Goal: Task Accomplishment & Management: Manage account settings

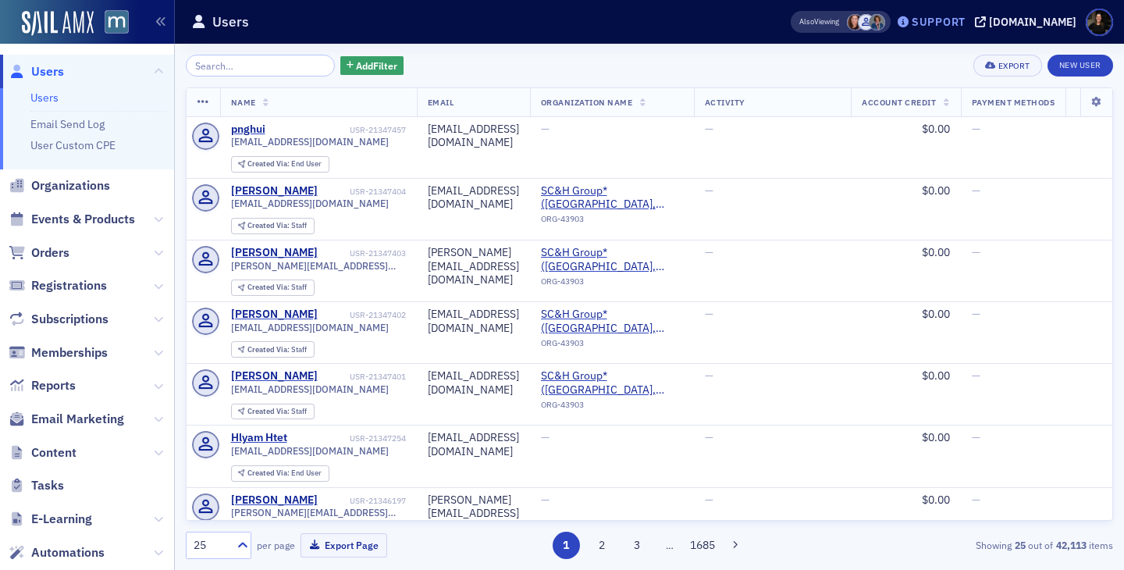
click at [688, 25] on div "Support" at bounding box center [939, 22] width 54 height 14
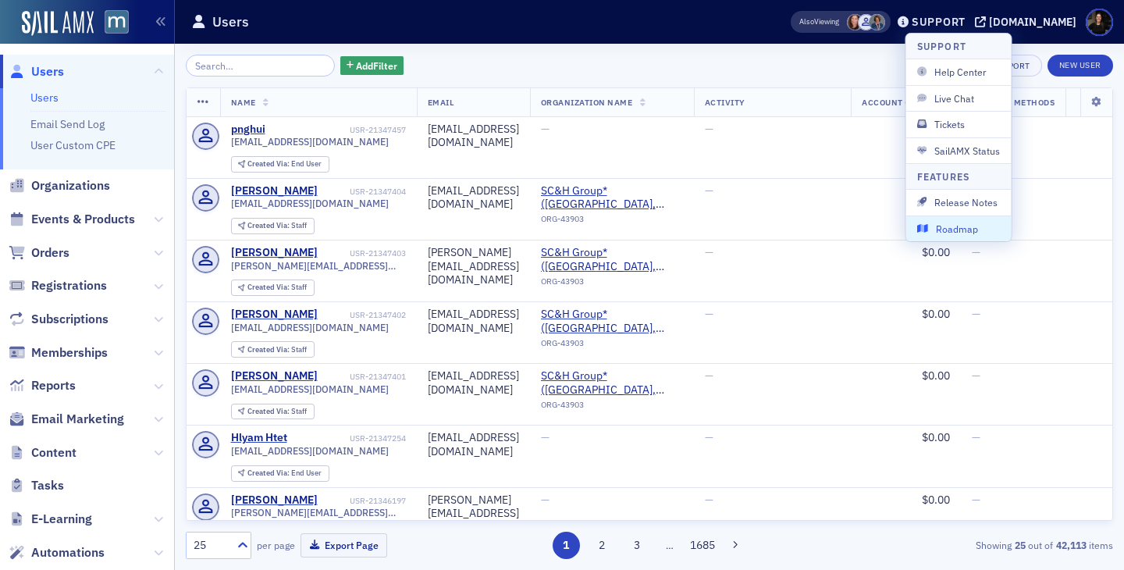
click at [688, 224] on span "Roadmap" at bounding box center [959, 229] width 84 height 14
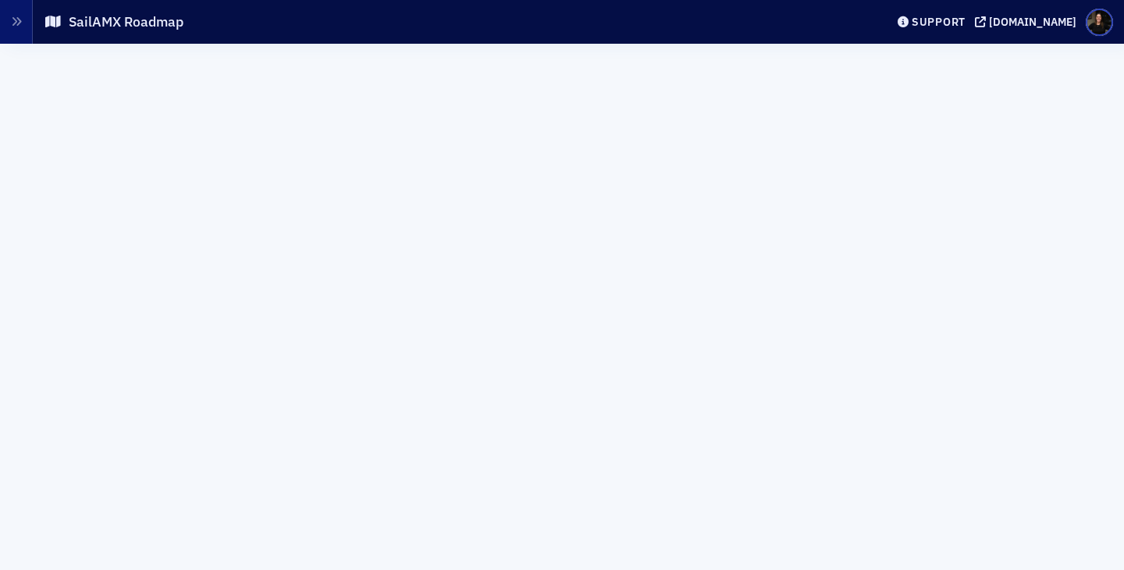
scroll to position [66, 0]
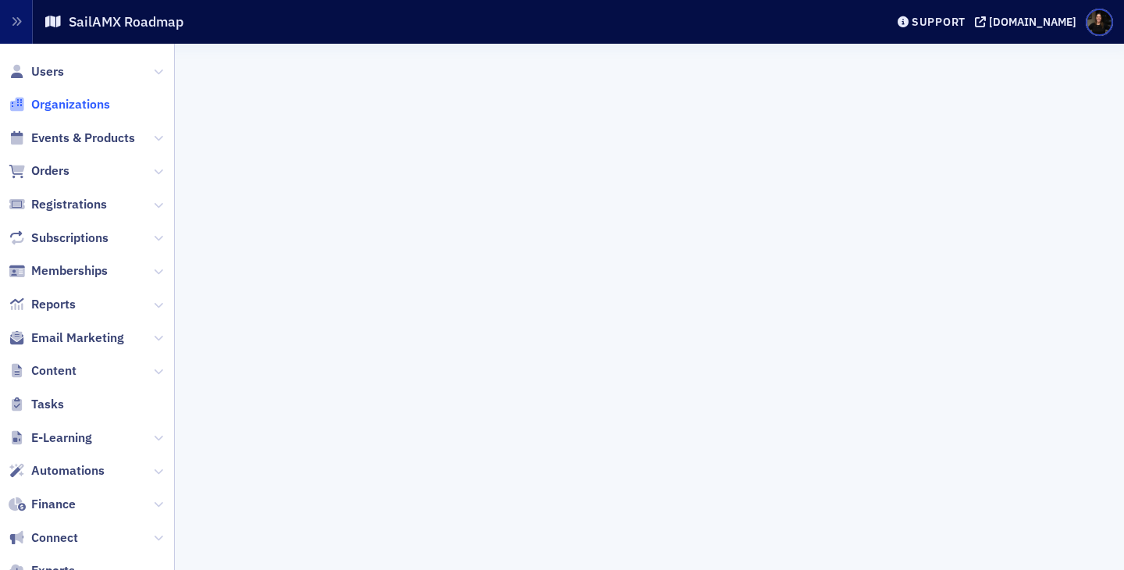
click at [74, 112] on span "Organizations" at bounding box center [70, 104] width 79 height 17
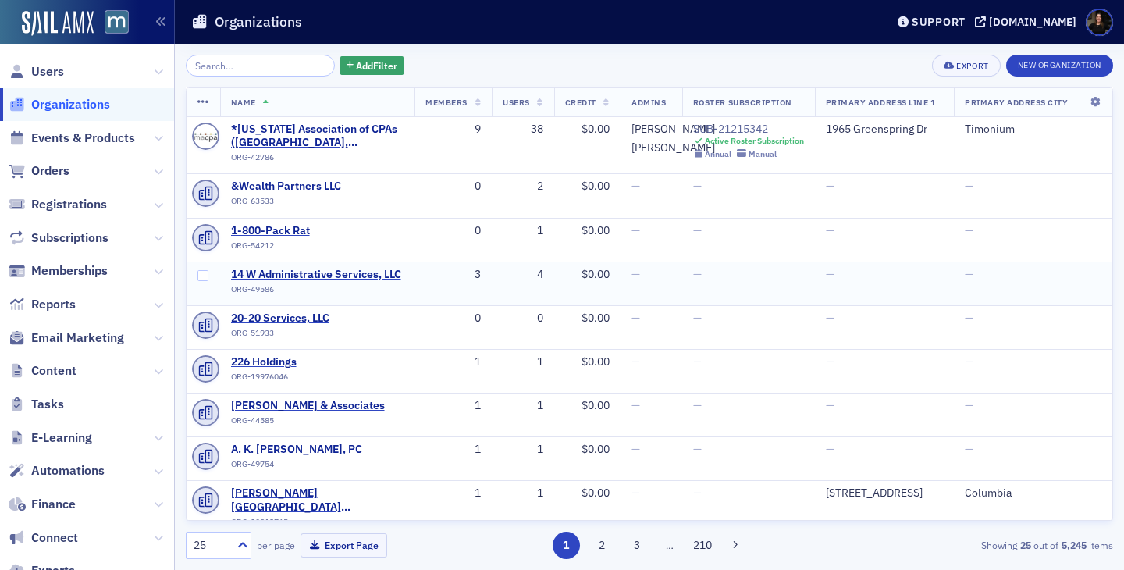
click at [41, 71] on span "Users" at bounding box center [47, 71] width 33 height 17
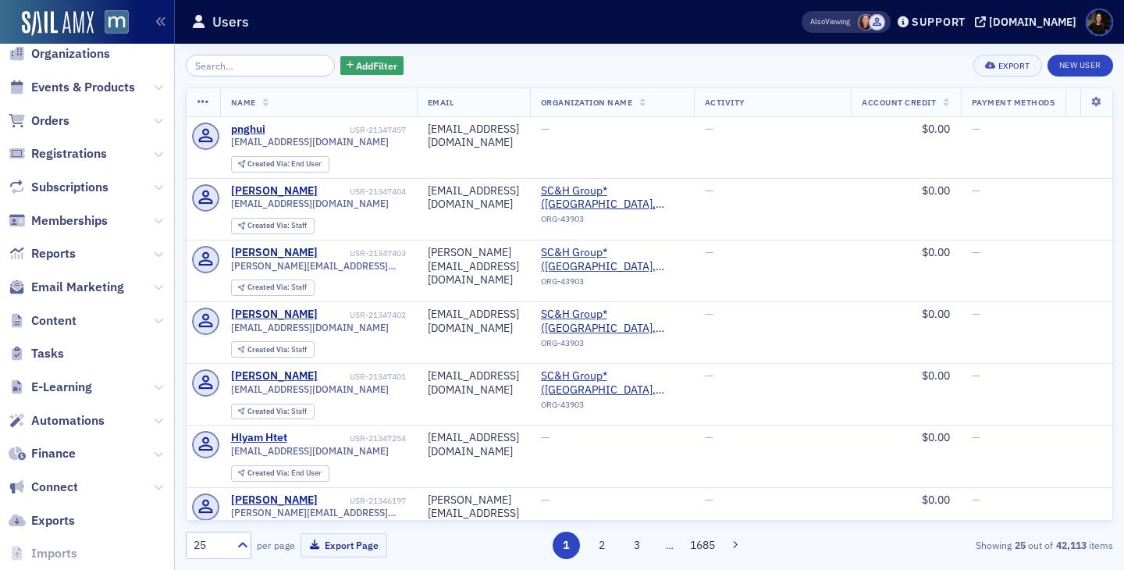
scroll to position [136, 0]
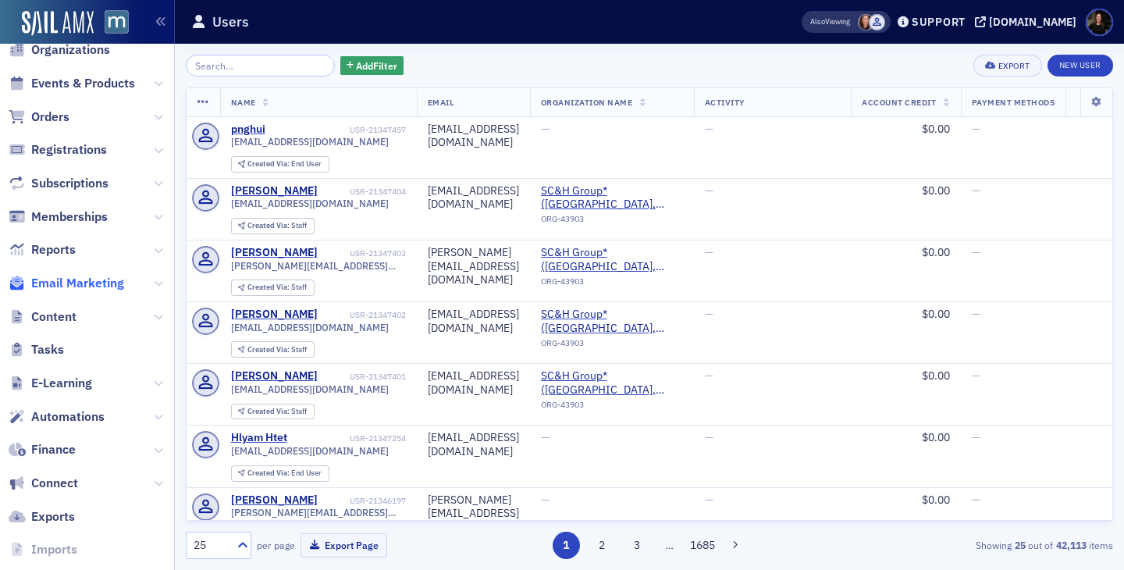
click at [68, 278] on span "Email Marketing" at bounding box center [77, 283] width 93 height 17
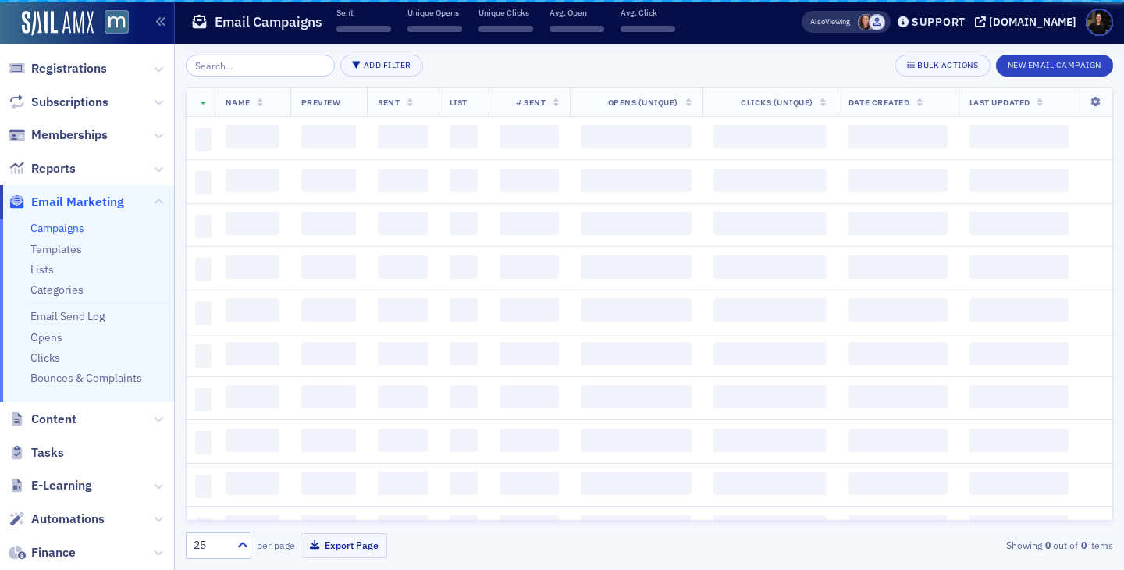
scroll to position [54, 0]
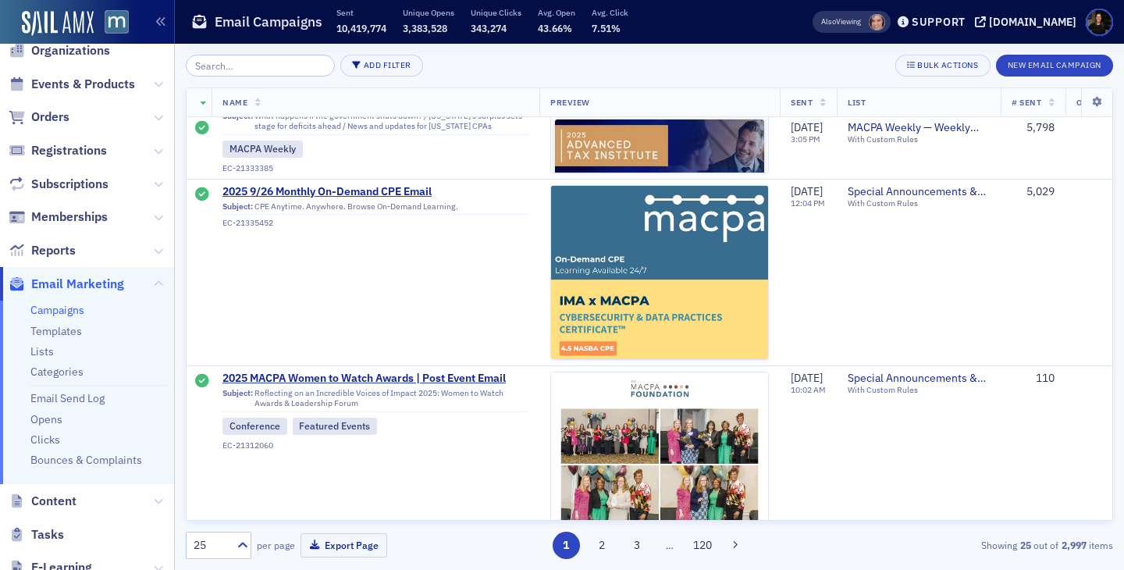
scroll to position [1460, 0]
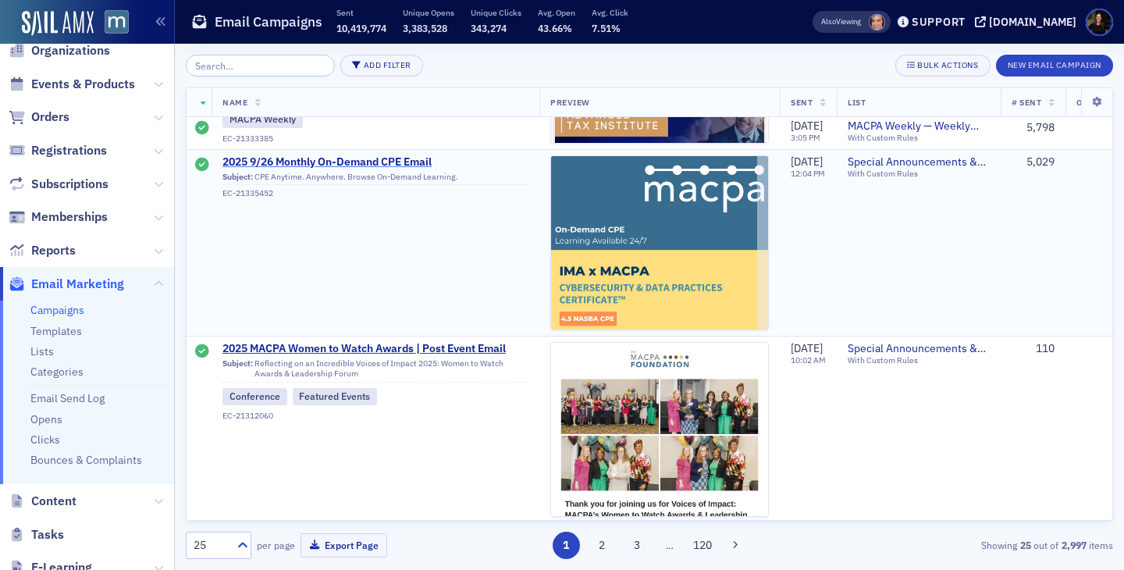
click at [342, 155] on span "2025 9/26 Monthly On-Demand CPE Email" at bounding box center [375, 162] width 306 height 14
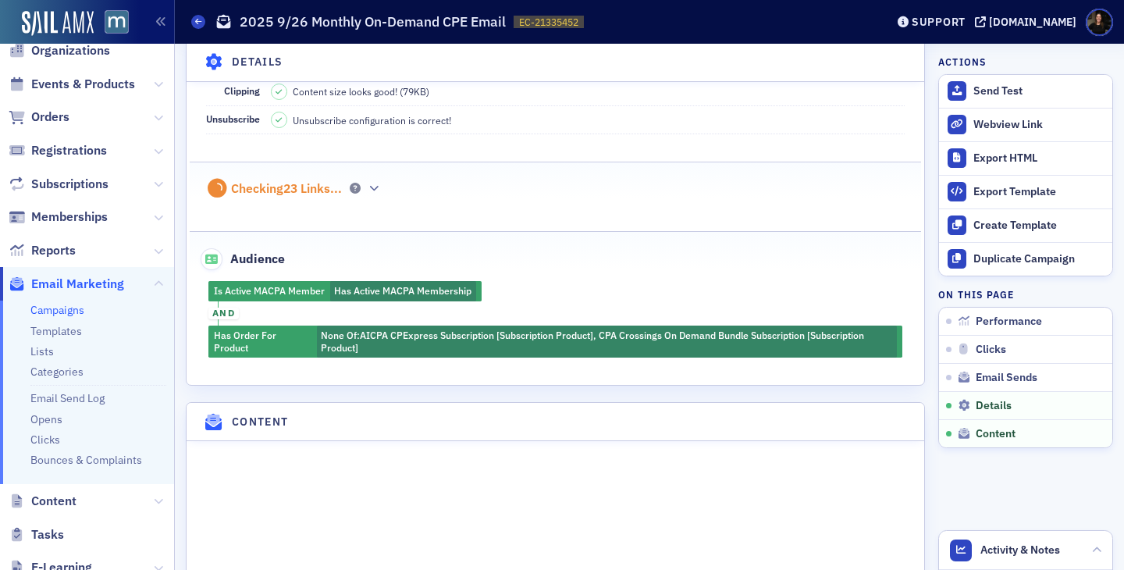
scroll to position [1714, 0]
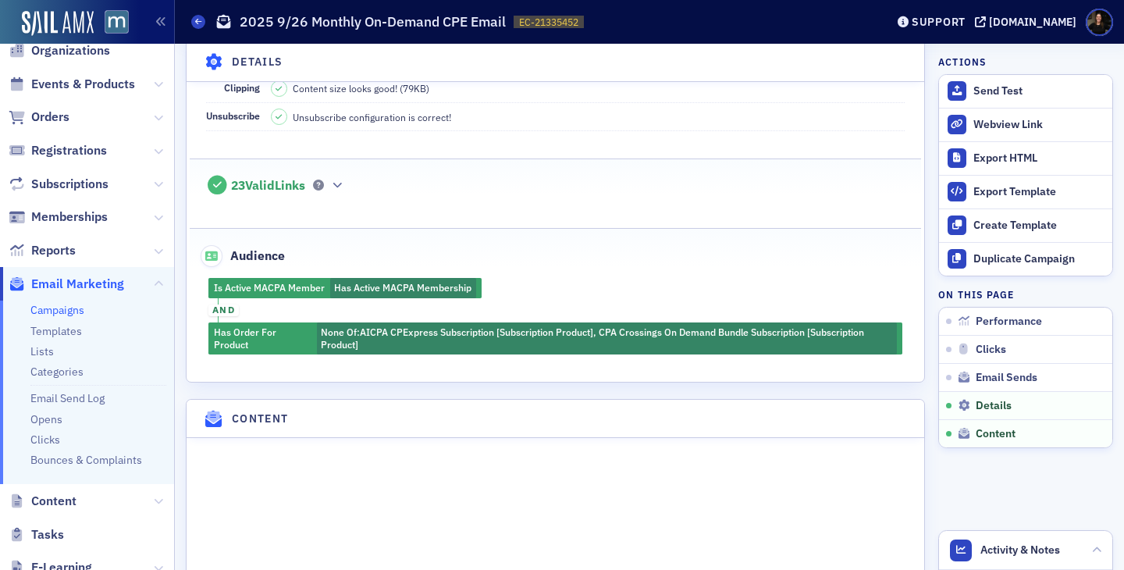
click at [329, 278] on div "Is Active MACPA Member Has Active MACPA Membership and Has Order For Product No…" at bounding box center [556, 316] width 732 height 76
click at [363, 290] on div "Is Active MACPA Member Has Active MACPA Membership and Has Order For Product No…" at bounding box center [556, 316] width 732 height 76
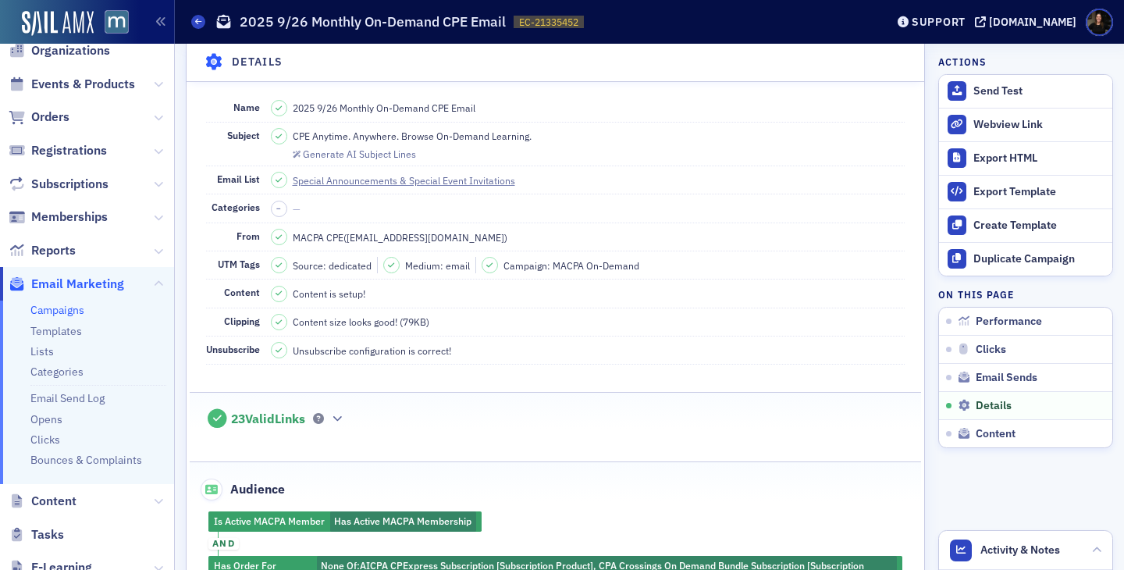
scroll to position [1480, 0]
click at [86, 280] on span "Email Marketing" at bounding box center [77, 284] width 93 height 17
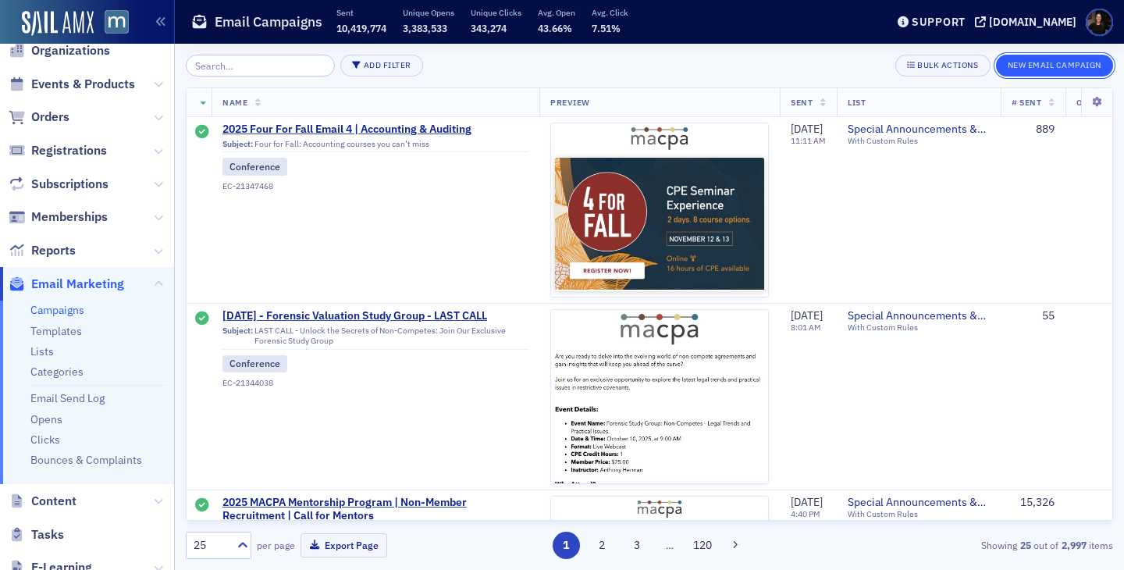
click at [1064, 66] on button "New Email Campaign" at bounding box center [1054, 66] width 117 height 22
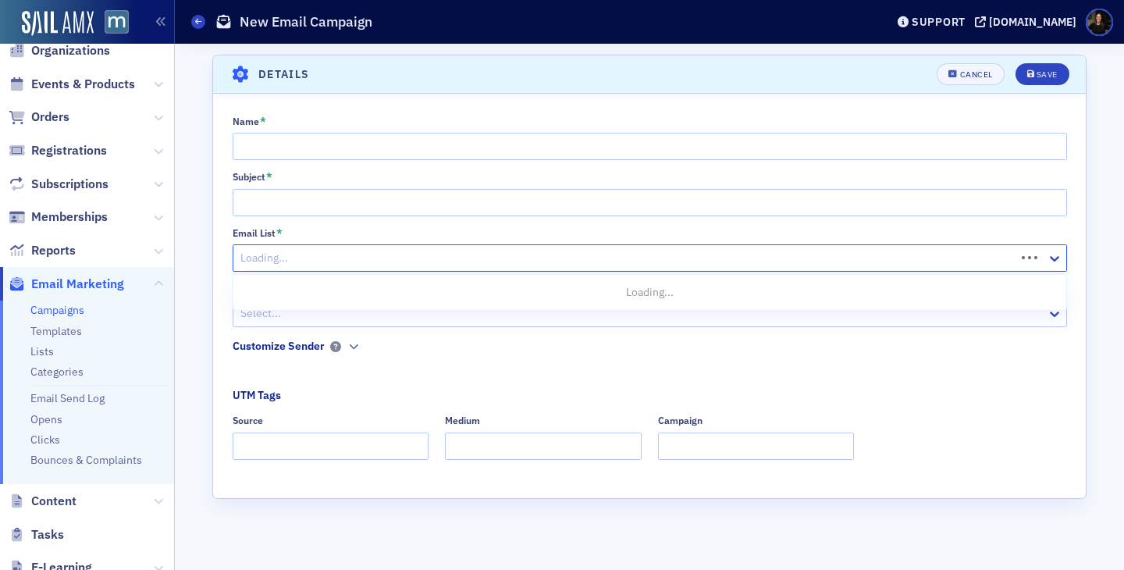
click at [479, 261] on div at bounding box center [626, 258] width 775 height 20
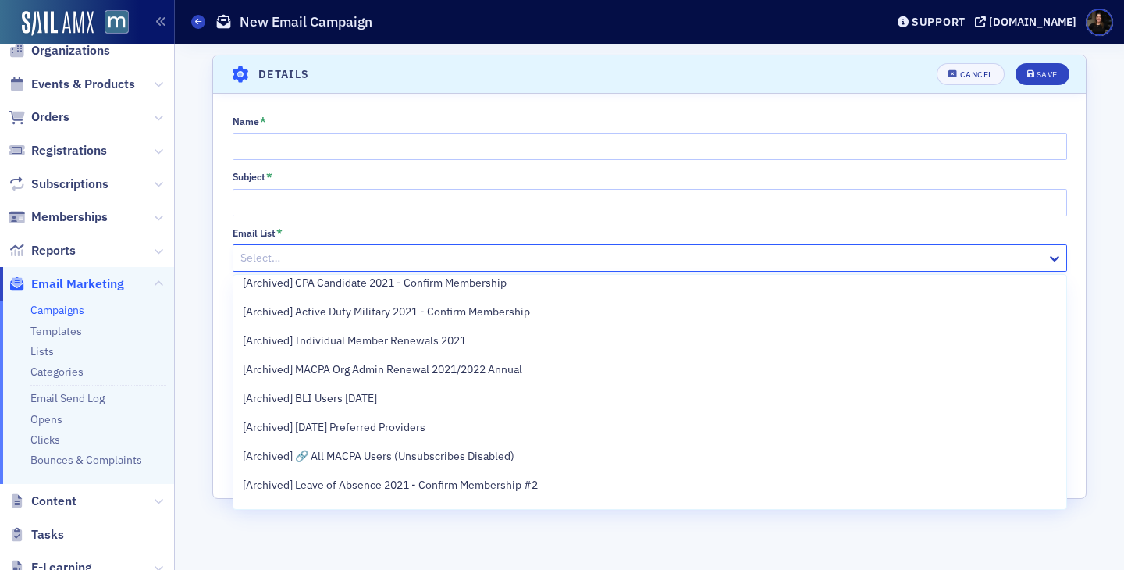
scroll to position [940, 0]
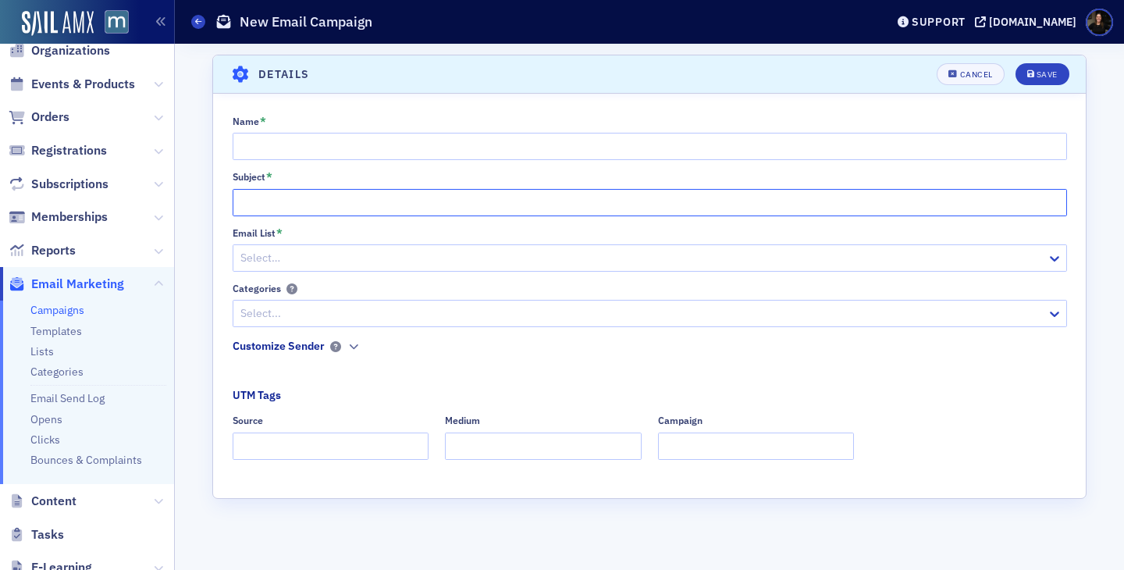
click at [316, 215] on input "Subject *" at bounding box center [650, 202] width 834 height 27
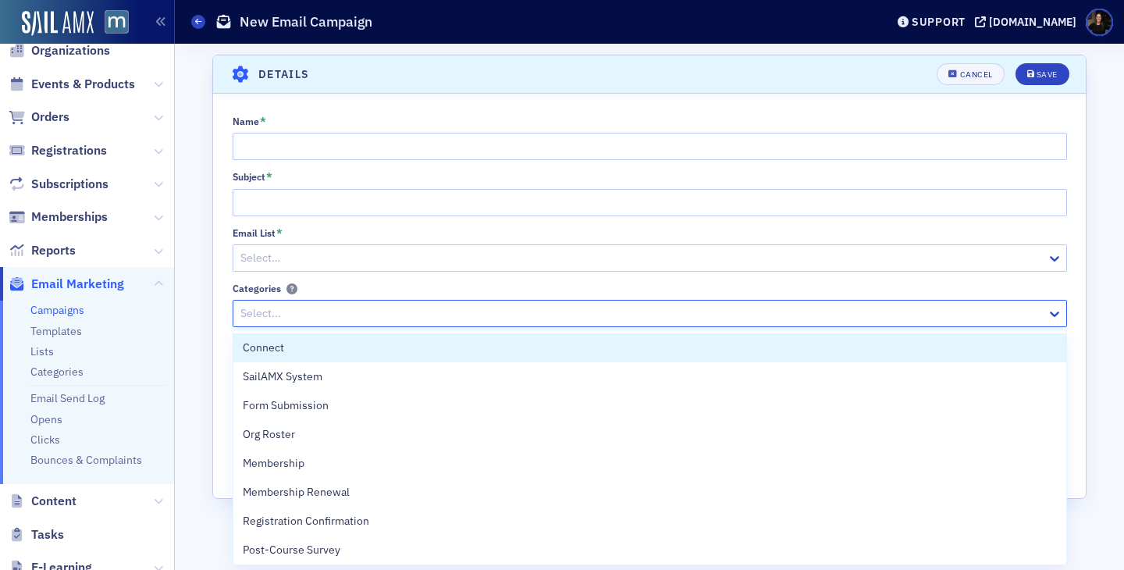
click at [360, 310] on div at bounding box center [642, 314] width 806 height 20
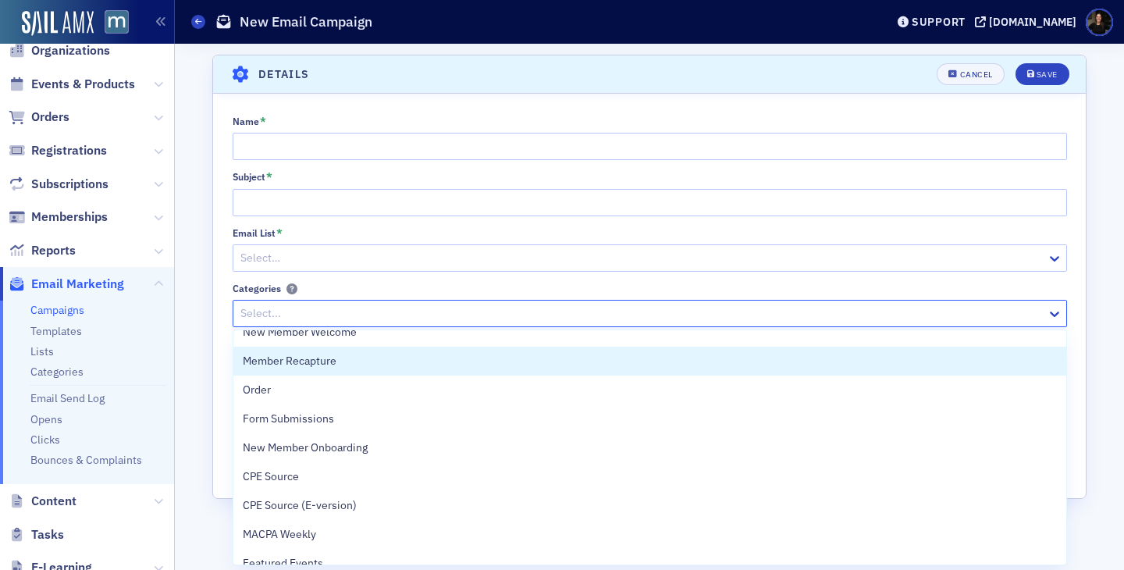
scroll to position [279, 0]
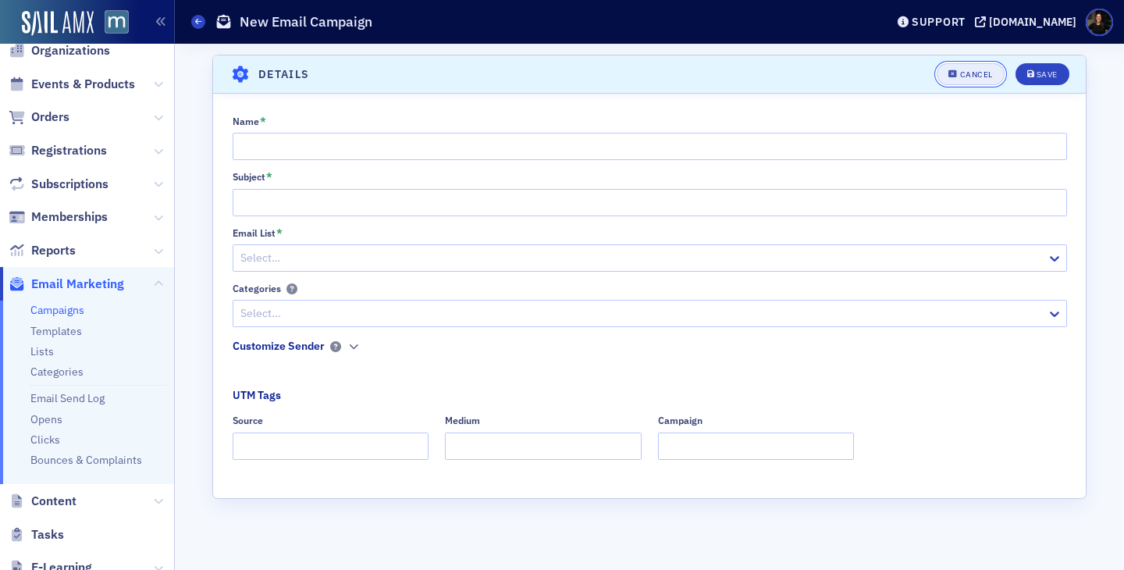
click at [970, 73] on div "Cancel" at bounding box center [976, 74] width 33 height 9
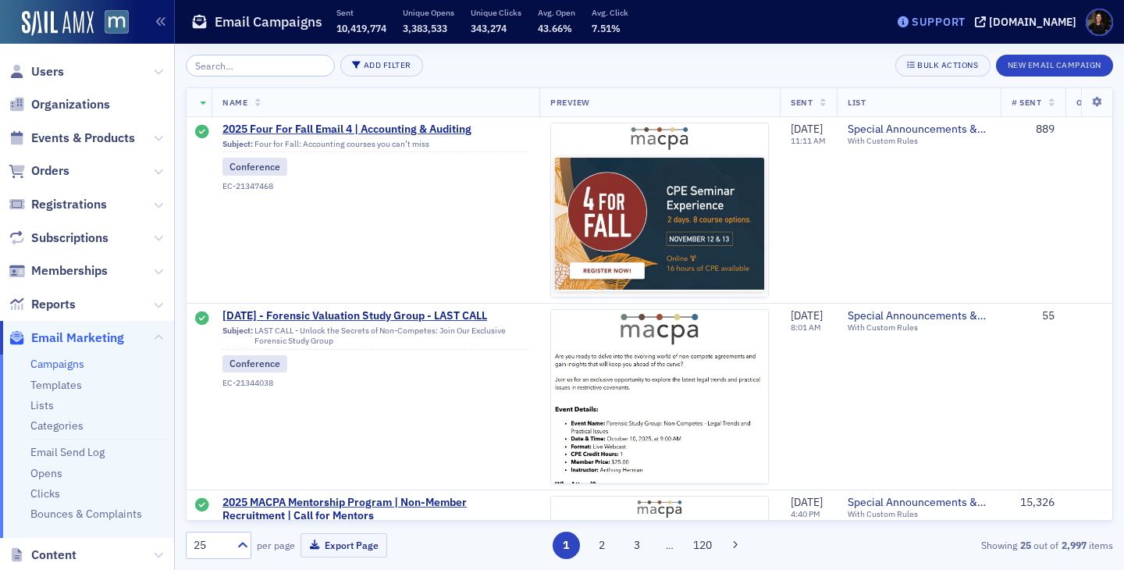
click at [949, 29] on div "Support" at bounding box center [930, 22] width 73 height 22
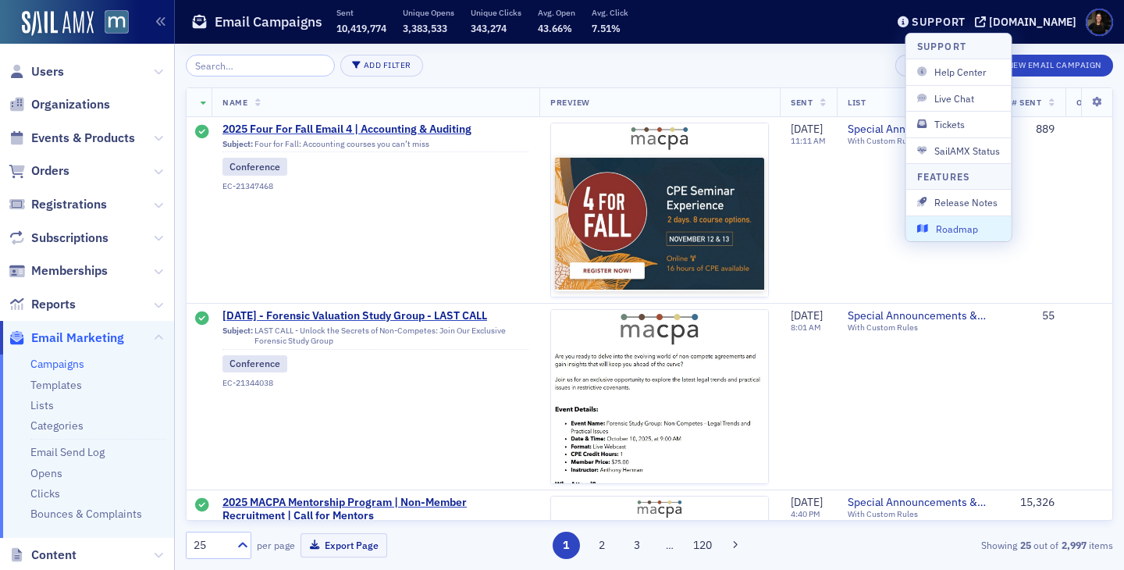
click at [948, 228] on span "Roadmap" at bounding box center [959, 229] width 84 height 14
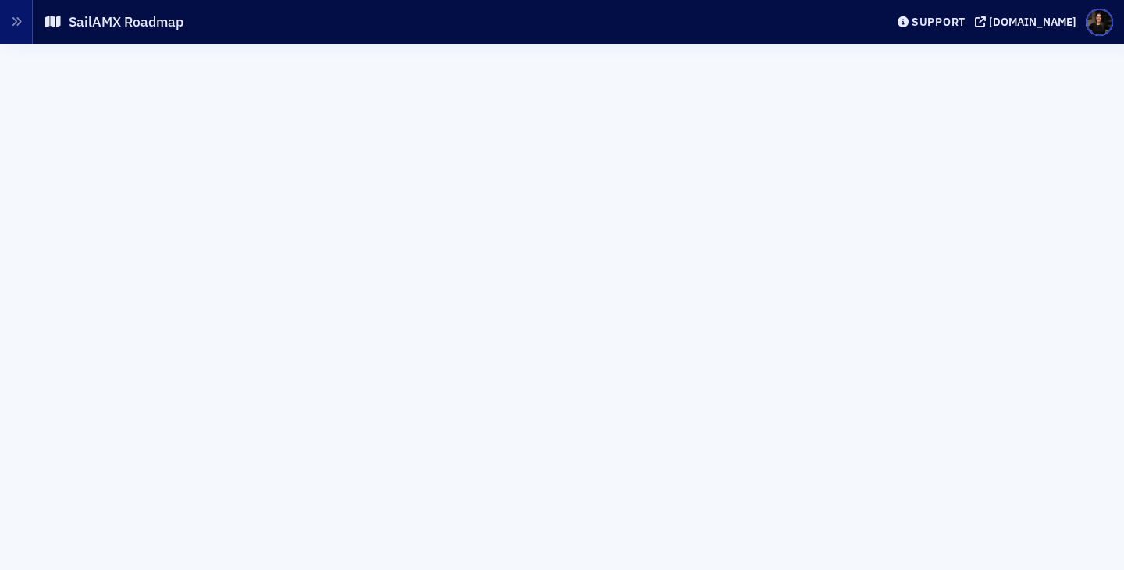
scroll to position [21, 0]
click at [965, 23] on div "Support" at bounding box center [939, 22] width 54 height 14
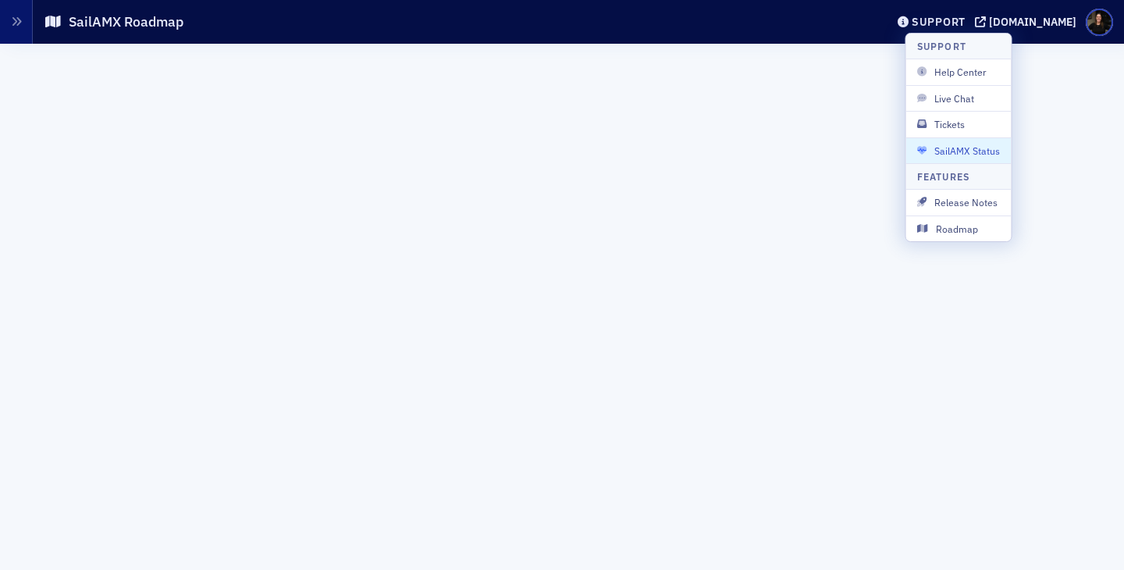
click at [917, 147] on icon "button" at bounding box center [921, 150] width 9 height 9
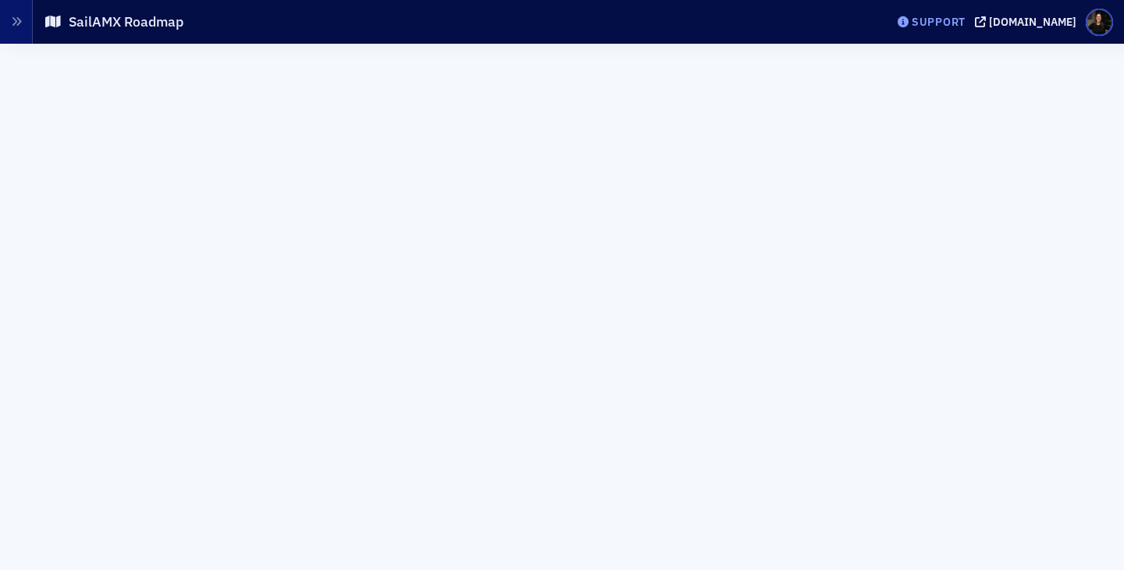
click at [958, 12] on div "Support" at bounding box center [930, 22] width 73 height 22
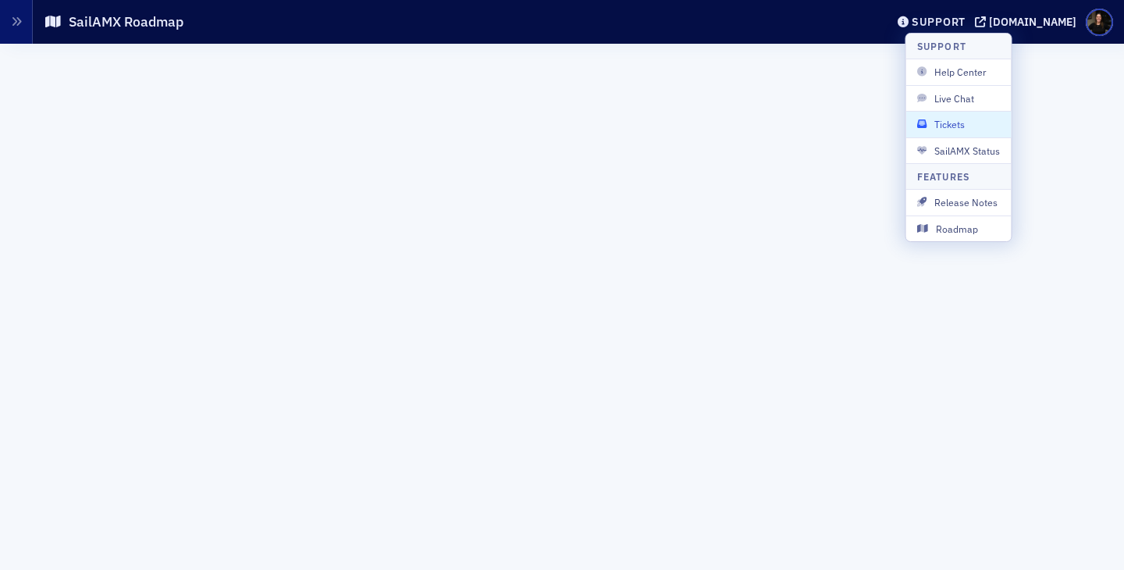
click at [935, 129] on span "Tickets" at bounding box center [959, 124] width 84 height 14
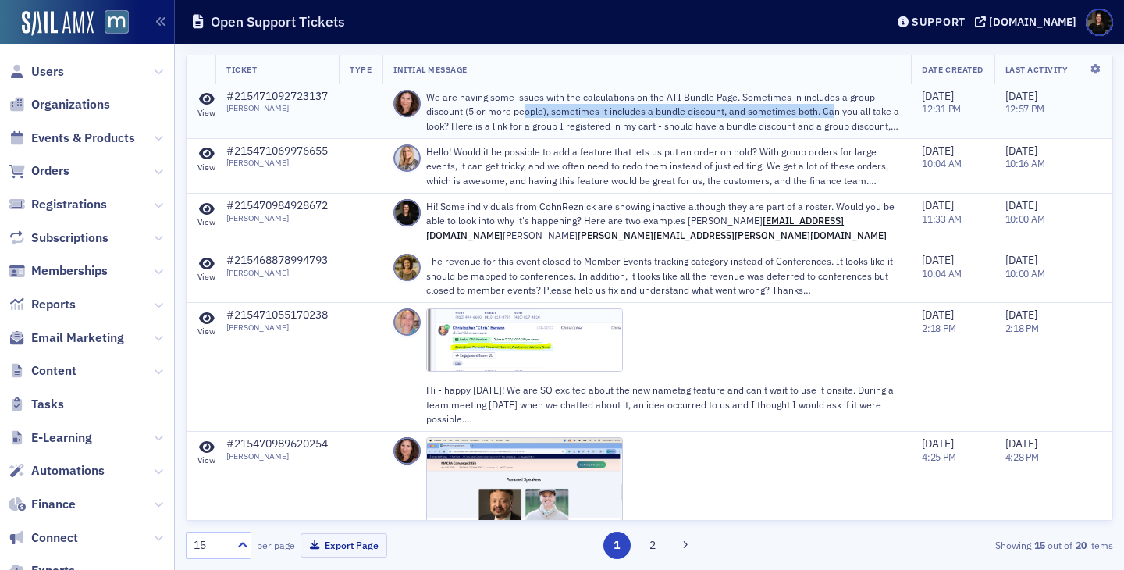
drag, startPoint x: 525, startPoint y: 110, endPoint x: 835, endPoint y: 108, distance: 309.9
click at [835, 108] on p "We are having some issues with the calculations on the ATI Bundle Page. Sometim…" at bounding box center [663, 111] width 474 height 43
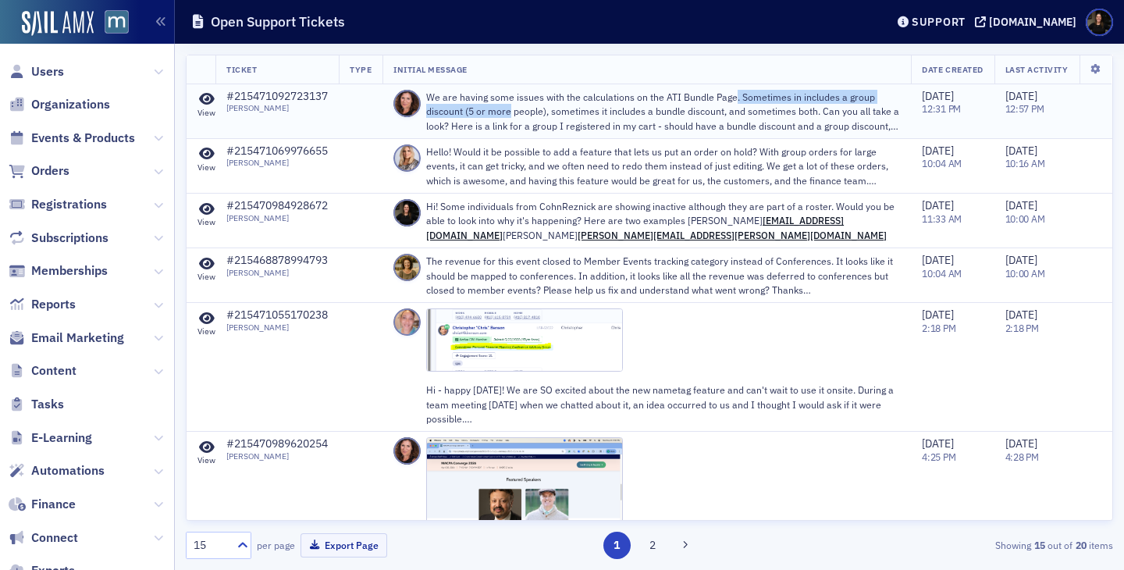
drag, startPoint x: 514, startPoint y: 116, endPoint x: 742, endPoint y: 93, distance: 229.8
click at [742, 93] on p "We are having some issues with the calculations on the ATI Bundle Page. Sometim…" at bounding box center [663, 111] width 474 height 43
click at [742, 94] on p "We are having some issues with the calculations on the ATI Bundle Page. Sometim…" at bounding box center [663, 111] width 474 height 43
click at [208, 108] on div "View" at bounding box center [206, 113] width 18 height 10
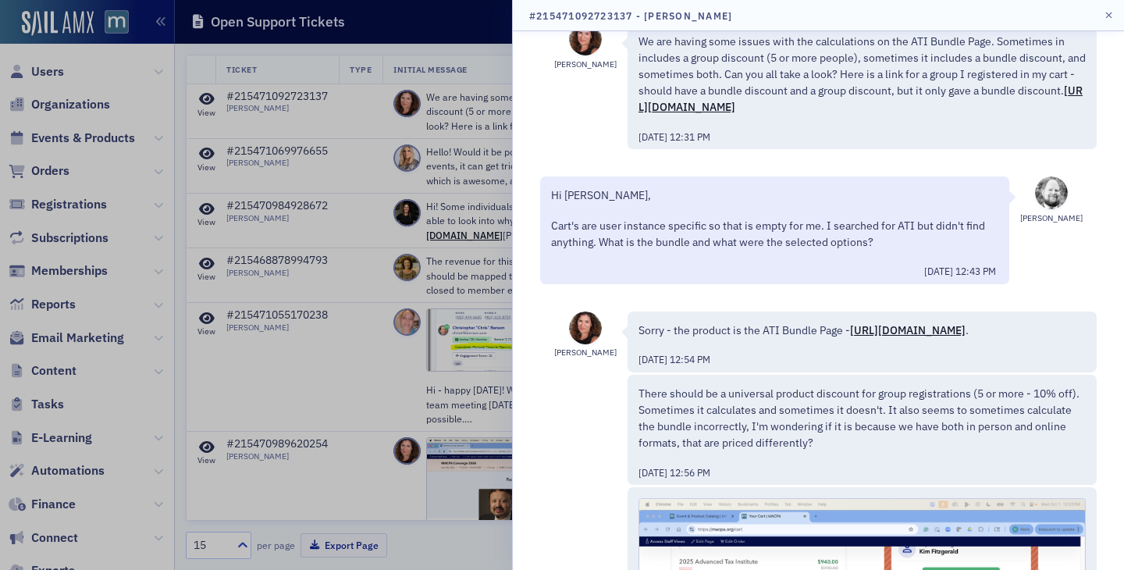
scroll to position [34, 0]
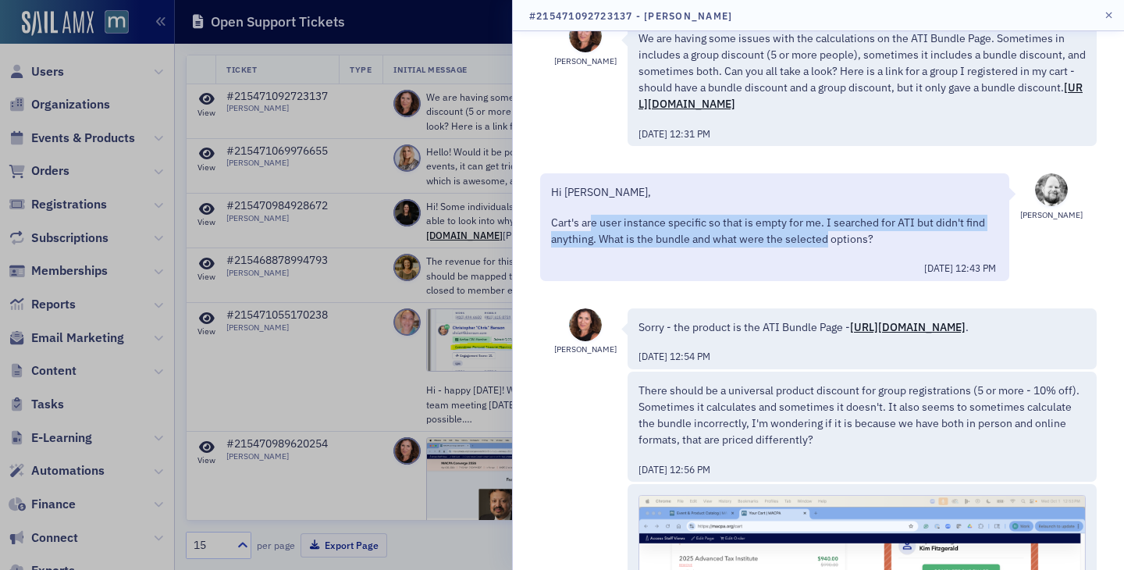
drag, startPoint x: 592, startPoint y: 220, endPoint x: 828, endPoint y: 231, distance: 236.0
click at [828, 231] on p "Cart's are user instance specific so that is empty for me. I searched for ATI b…" at bounding box center [774, 231] width 447 height 33
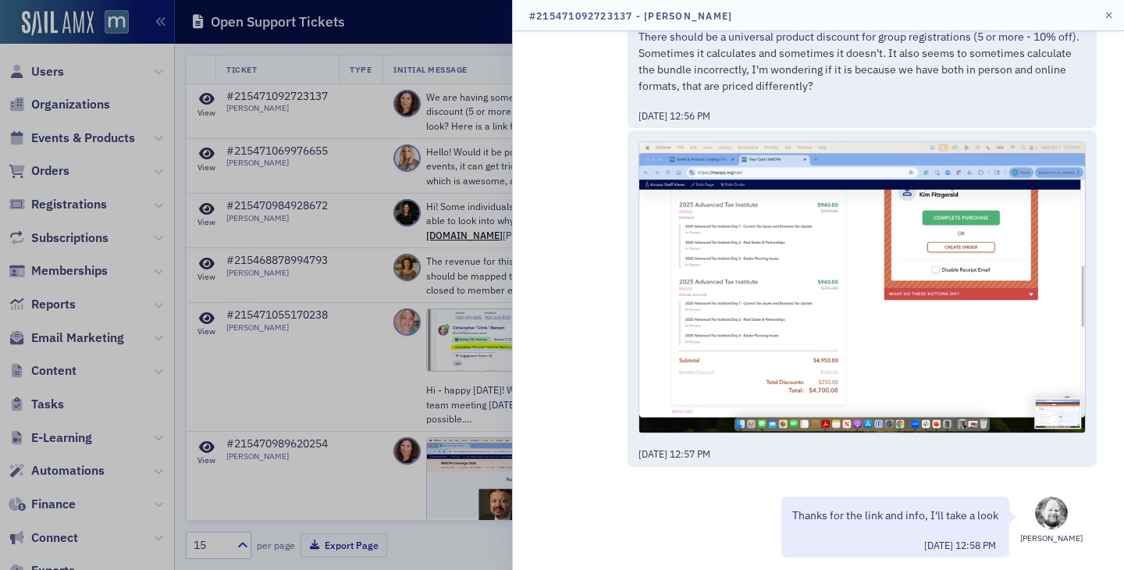
scroll to position [498, 0]
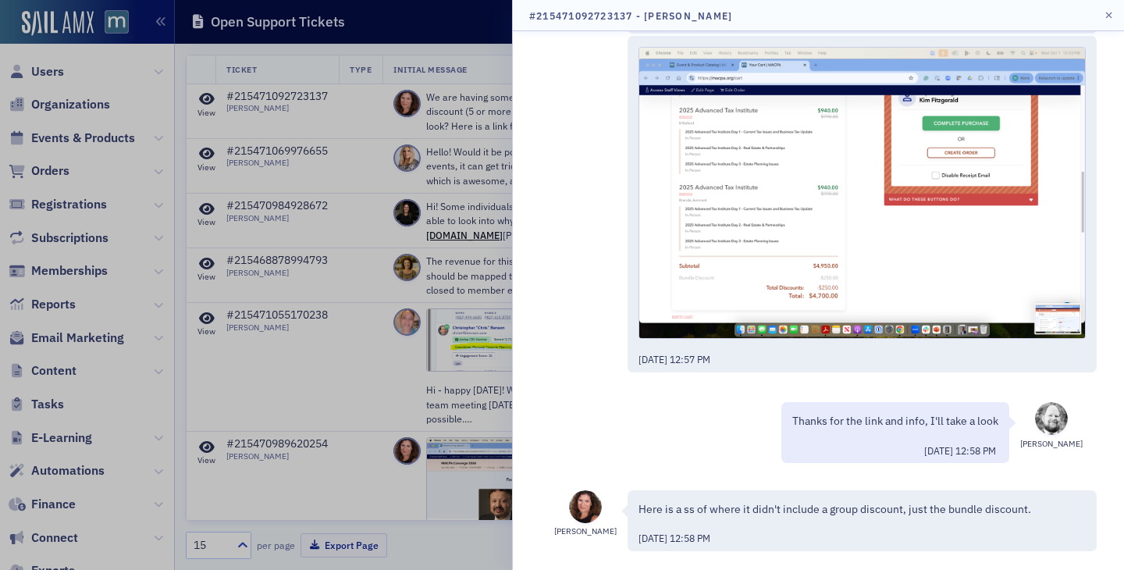
click at [443, 140] on div at bounding box center [562, 285] width 1124 height 570
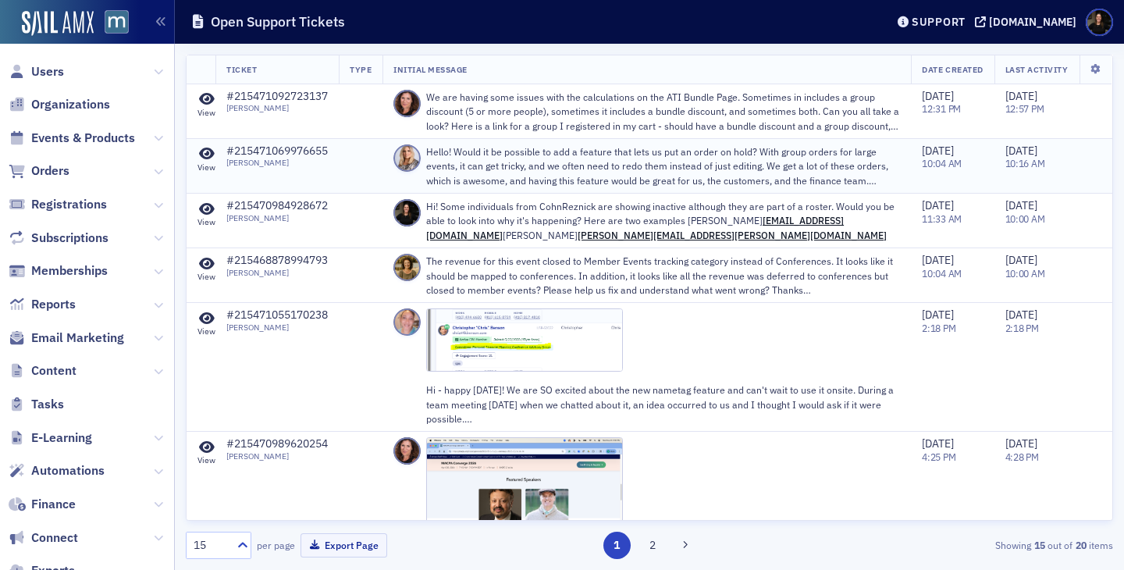
click at [210, 153] on icon at bounding box center [207, 154] width 16 height 14
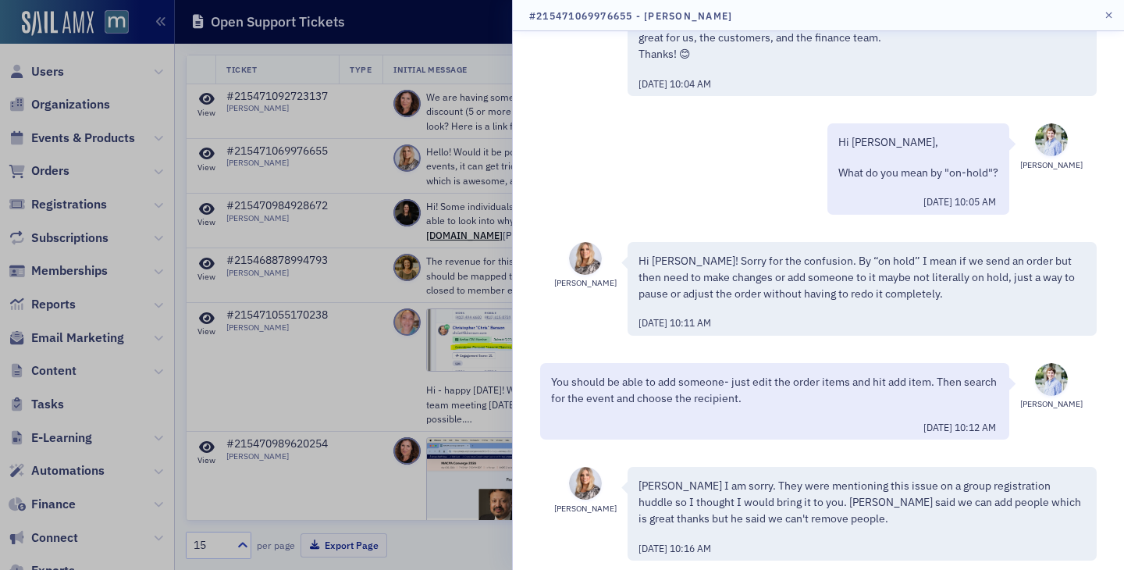
scroll to position [94, 0]
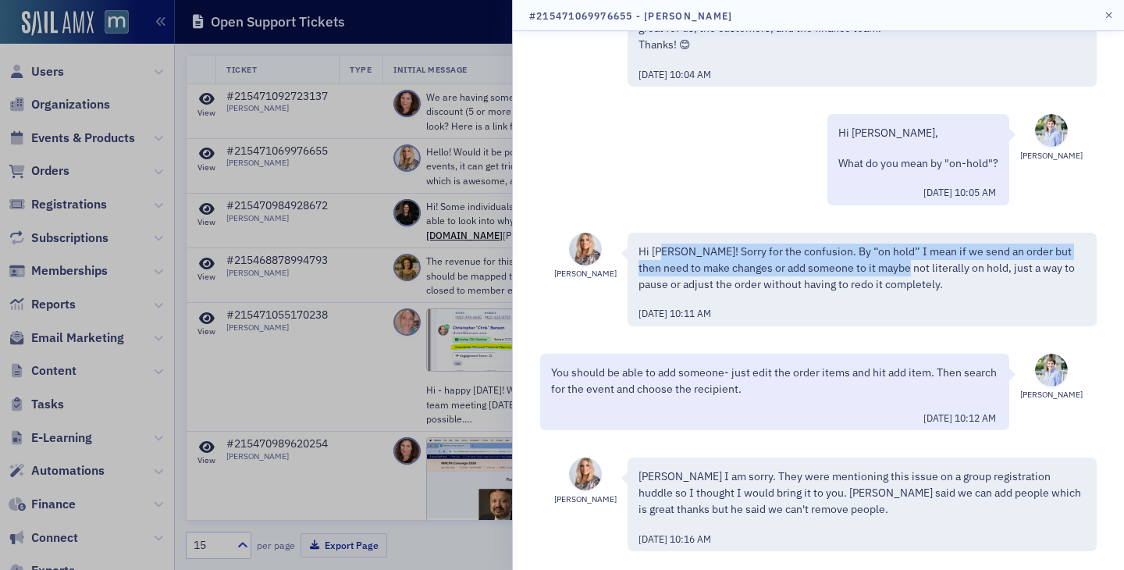
drag, startPoint x: 662, startPoint y: 258, endPoint x: 914, endPoint y: 265, distance: 252.2
click at [910, 265] on p "Hi Luke! Sorry for the confusion. By “on hold” I mean if we send an order but t…" at bounding box center [861, 268] width 447 height 49
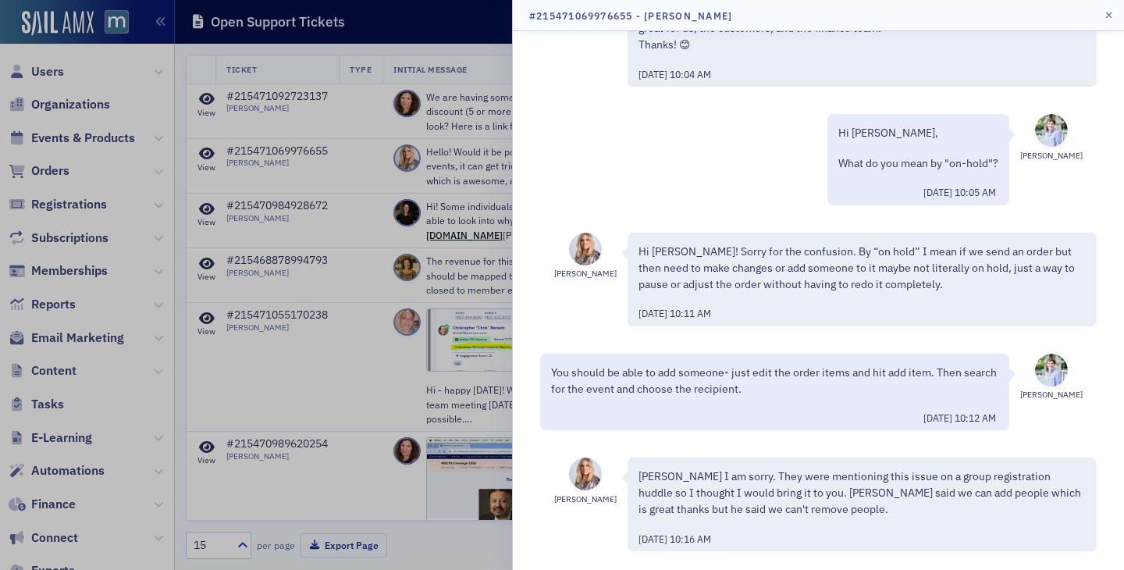
click at [914, 265] on p "Hi Luke! Sorry for the confusion. By “on hold” I mean if we send an order but t…" at bounding box center [861, 268] width 447 height 49
drag, startPoint x: 897, startPoint y: 250, endPoint x: 969, endPoint y: 250, distance: 72.6
click at [965, 250] on p "Hi Luke! Sorry for the confusion. By “on hold” I mean if we send an order but t…" at bounding box center [861, 268] width 447 height 49
drag, startPoint x: 648, startPoint y: 262, endPoint x: 863, endPoint y: 262, distance: 215.4
click at [863, 262] on p "Hi Luke! Sorry for the confusion. By “on hold” I mean if we send an order but t…" at bounding box center [861, 268] width 447 height 49
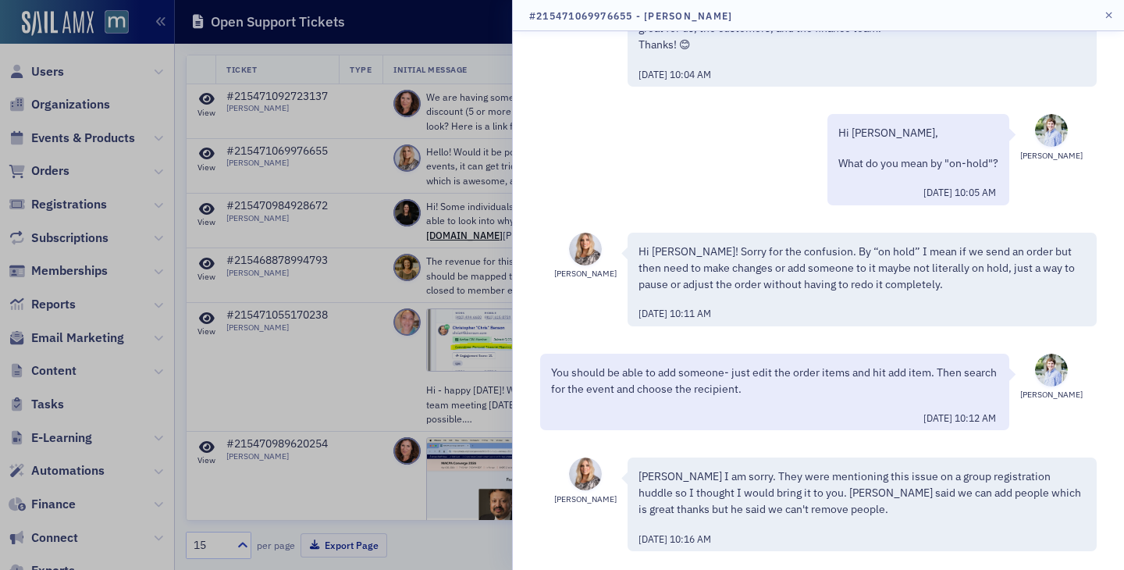
click at [681, 254] on p "Hi Luke! Sorry for the confusion. By “on hold” I mean if we send an order but t…" at bounding box center [861, 268] width 447 height 49
drag, startPoint x: 643, startPoint y: 289, endPoint x: 906, endPoint y: 290, distance: 263.0
click at [899, 289] on p "Hi Luke! Sorry for the confusion. By “on hold” I mean if we send an order but t…" at bounding box center [861, 268] width 447 height 49
click at [906, 290] on p "Hi Luke! Sorry for the confusion. By “on hold” I mean if we send an order but t…" at bounding box center [861, 268] width 447 height 49
drag, startPoint x: 533, startPoint y: 361, endPoint x: 821, endPoint y: 368, distance: 288.1
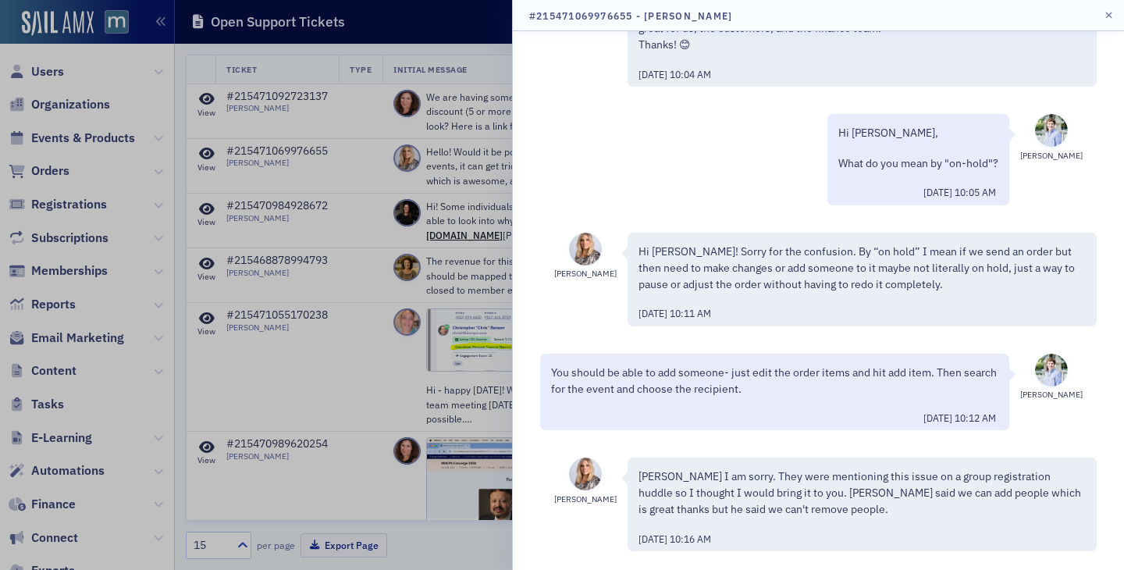
click at [815, 366] on div "Luke Abell You should be able to add someone- just edit the order items and hit…" at bounding box center [818, 389] width 578 height 83
click at [821, 368] on p "You should be able to add someone- just edit the order items and hit add item. …" at bounding box center [774, 380] width 447 height 33
drag, startPoint x: 759, startPoint y: 473, endPoint x: 910, endPoint y: 478, distance: 151.5
click at [905, 476] on p "Luke I am sorry. They were mentioning this issue on a group registration huddle…" at bounding box center [861, 492] width 447 height 49
drag, startPoint x: 628, startPoint y: 510, endPoint x: 876, endPoint y: 516, distance: 249.1
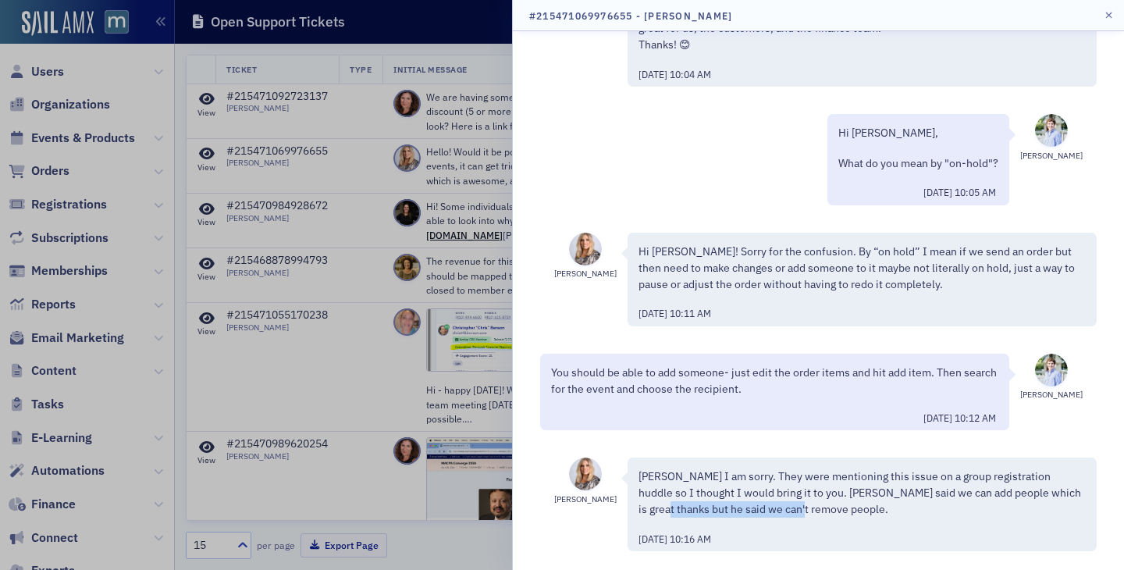
click at [874, 516] on div "Luke I am sorry. They were mentioning this issue on a group registration huddle…" at bounding box center [862, 504] width 469 height 94
click at [876, 516] on p "Luke I am sorry. They were mentioning this issue on a group registration huddle…" at bounding box center [861, 492] width 447 height 49
click at [1102, 16] on button "button" at bounding box center [1109, 16] width 14 height 14
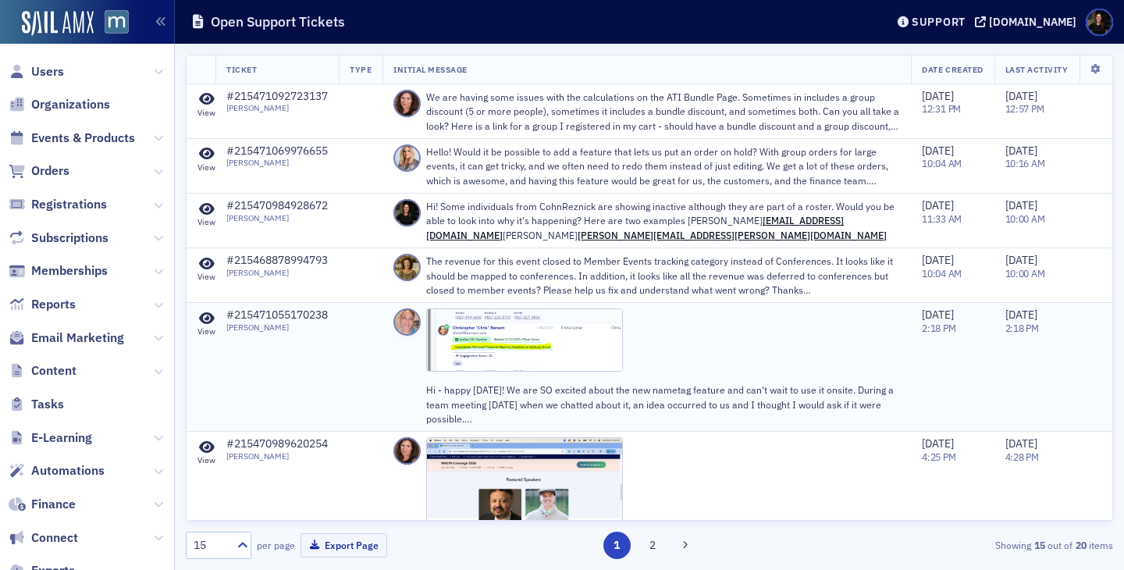
click at [539, 337] on img at bounding box center [524, 339] width 197 height 63
click at [468, 341] on img at bounding box center [524, 339] width 197 height 63
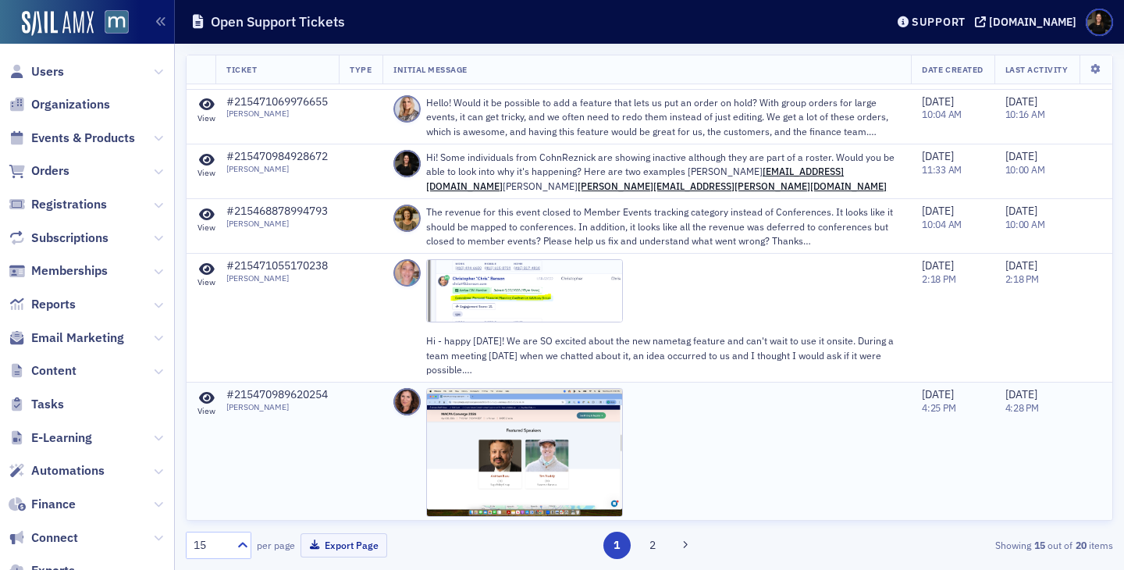
scroll to position [0, 0]
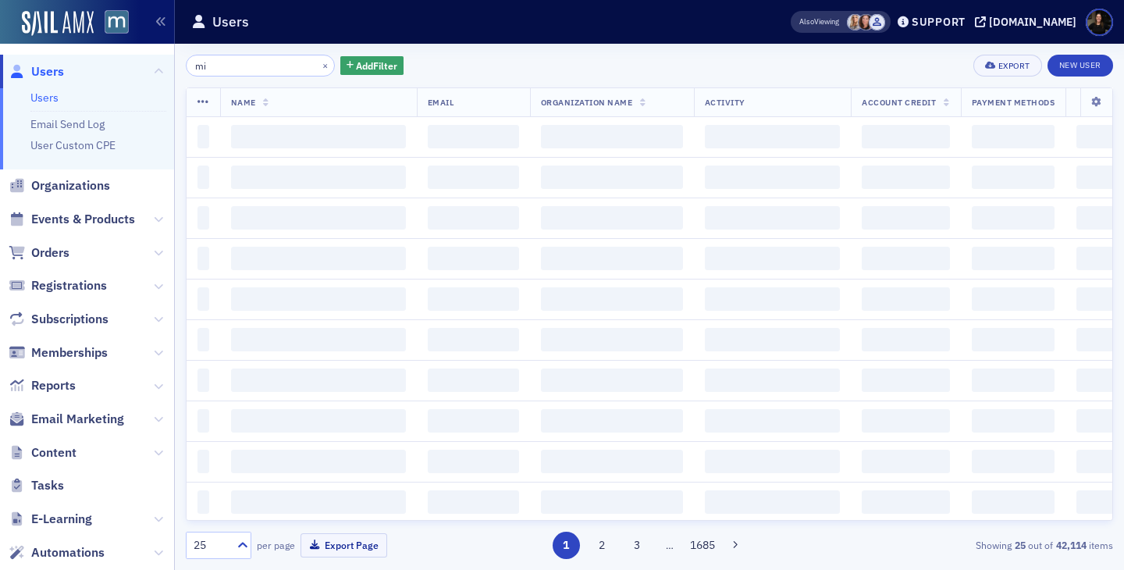
type input "m"
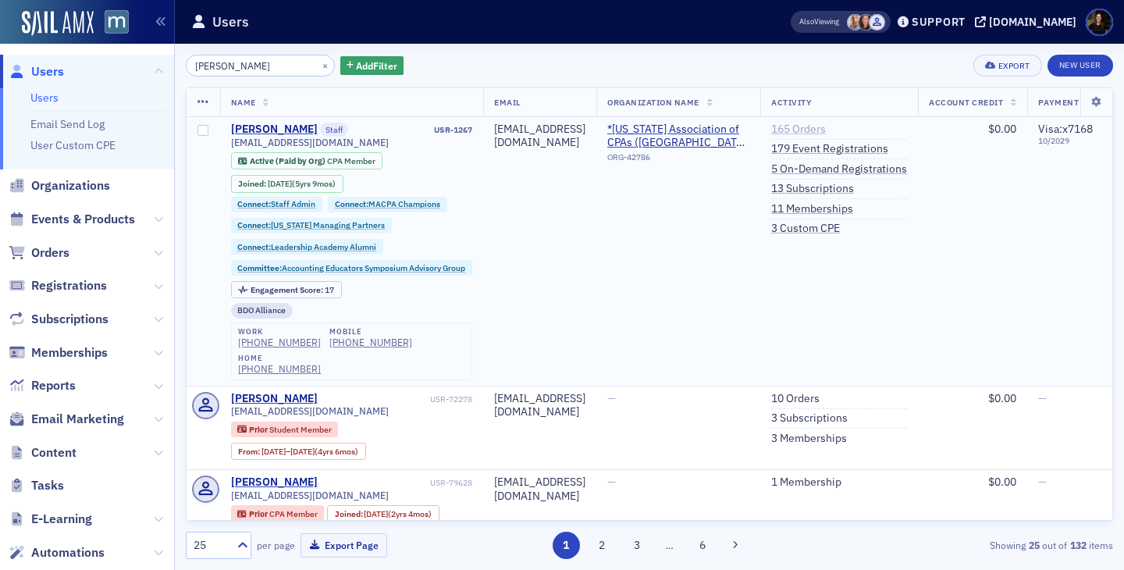
type input "[PERSON_NAME]"
click at [826, 129] on link "165 Orders" at bounding box center [798, 130] width 55 height 14
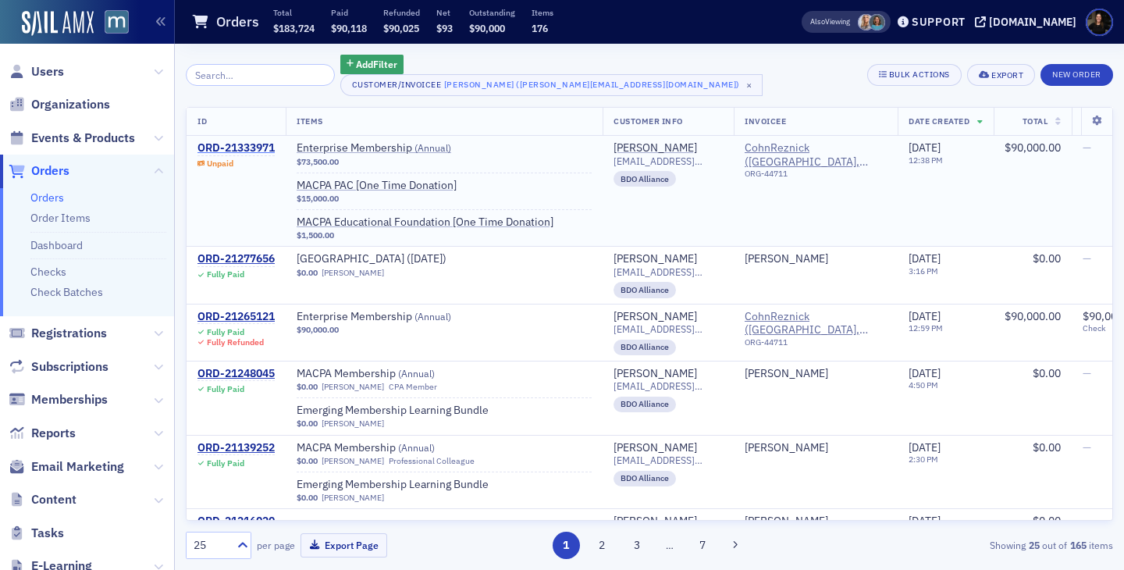
click at [219, 151] on div "ORD-21333971" at bounding box center [235, 148] width 77 height 14
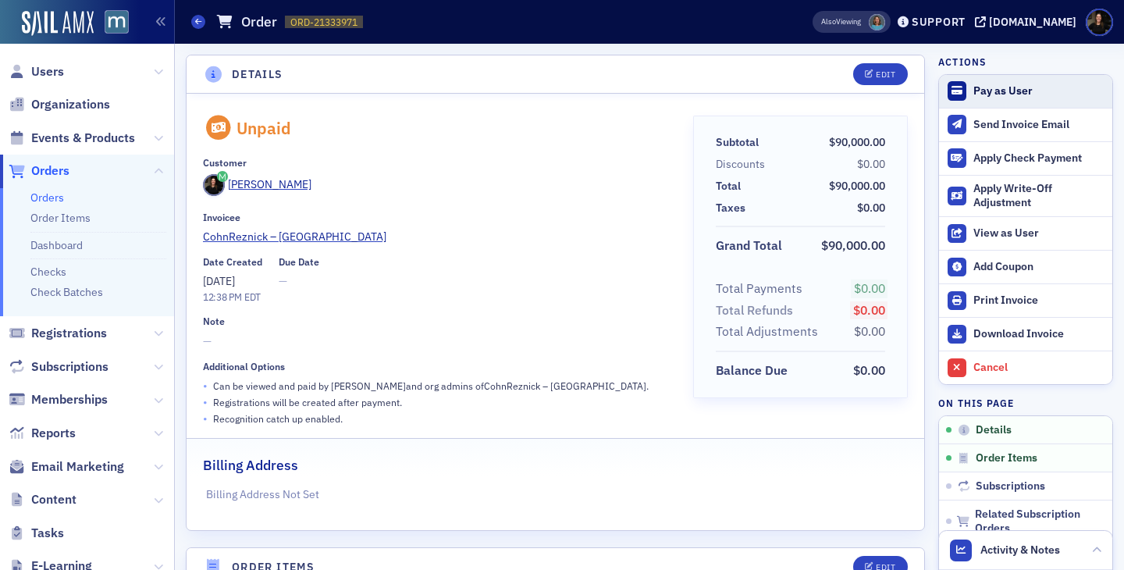
click at [1001, 84] on div "Pay as User" at bounding box center [1038, 91] width 131 height 14
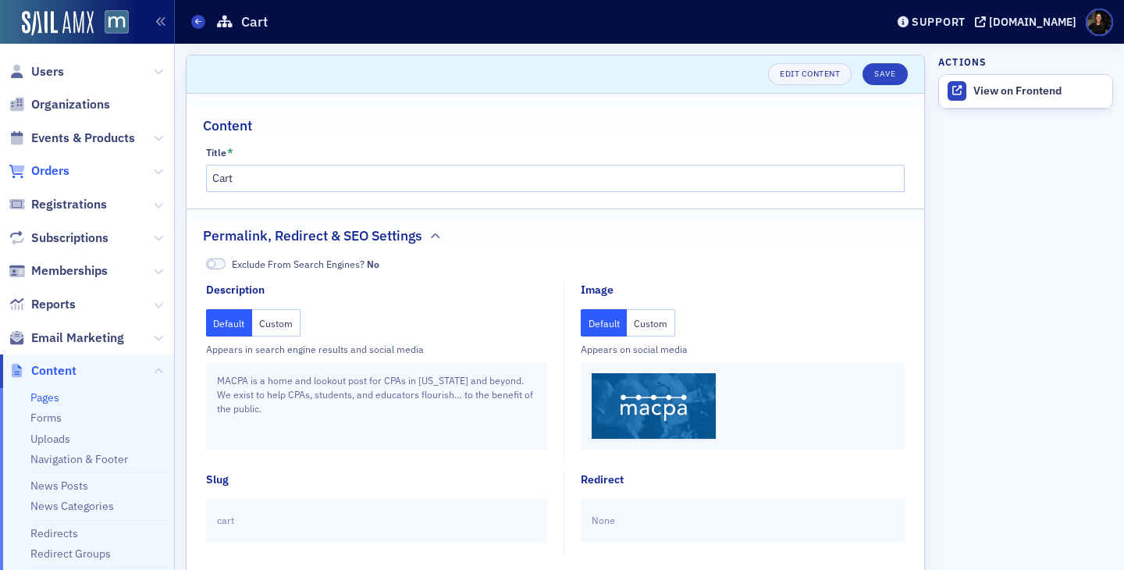
click at [49, 169] on span "Orders" at bounding box center [50, 170] width 38 height 17
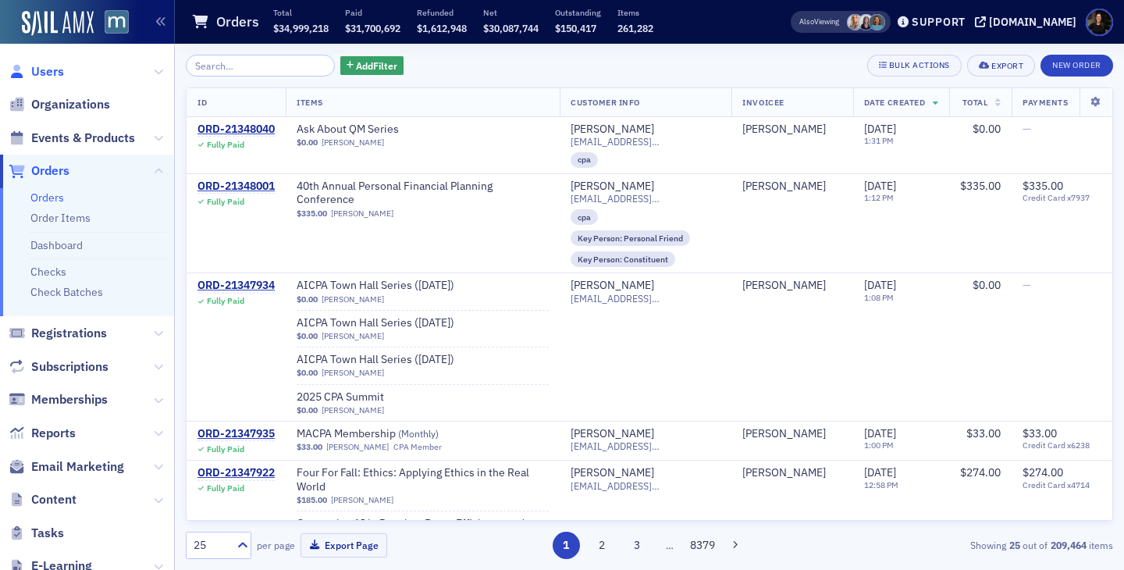
click at [45, 69] on span "Users" at bounding box center [47, 71] width 33 height 17
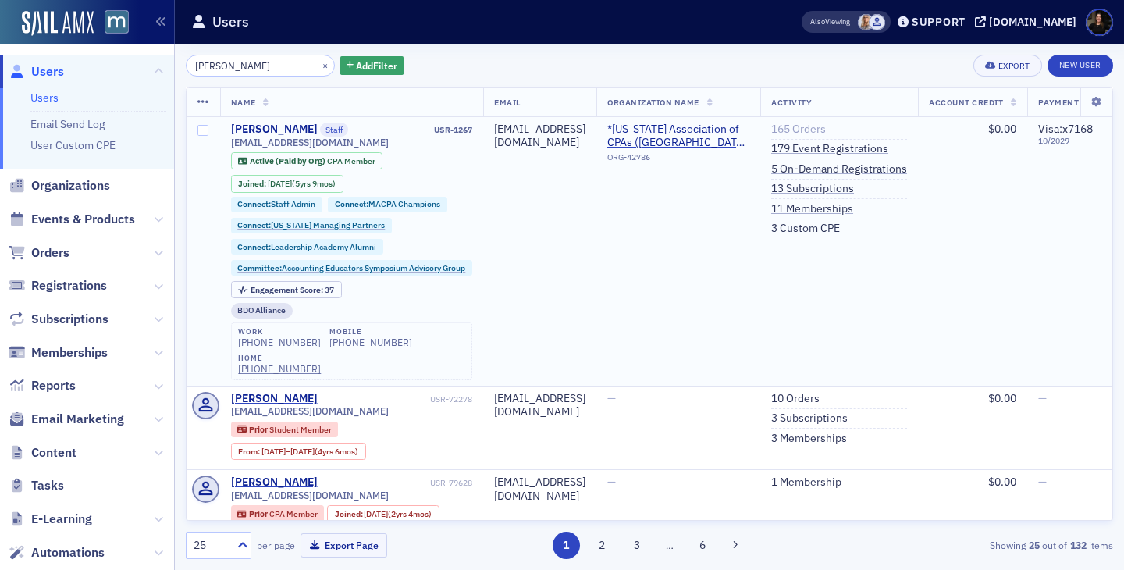
click at [826, 132] on link "165 Orders" at bounding box center [798, 130] width 55 height 14
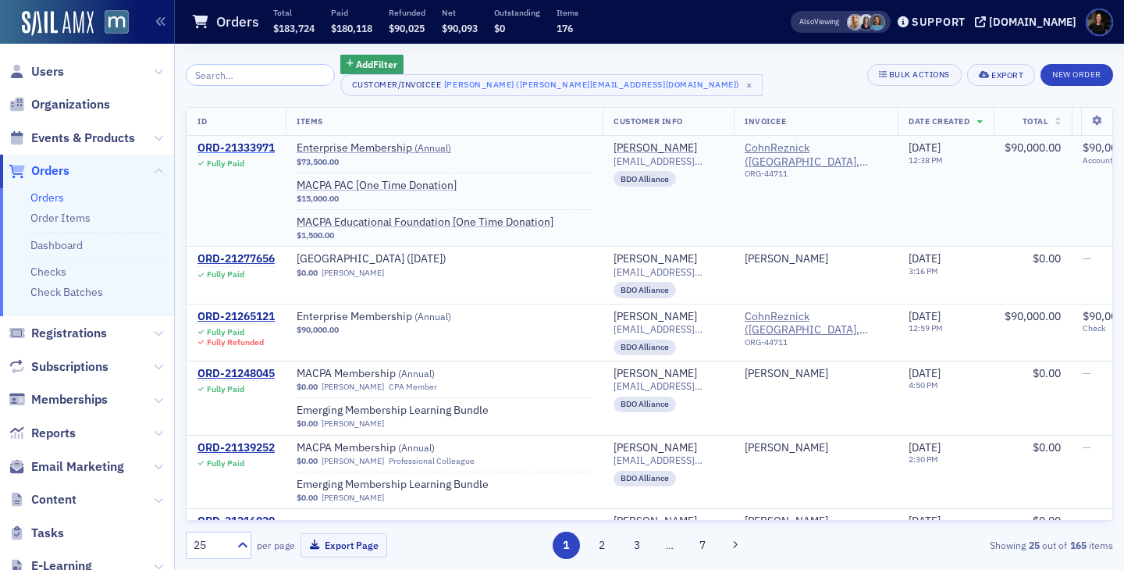
click at [228, 151] on div "ORD-21333971" at bounding box center [235, 148] width 77 height 14
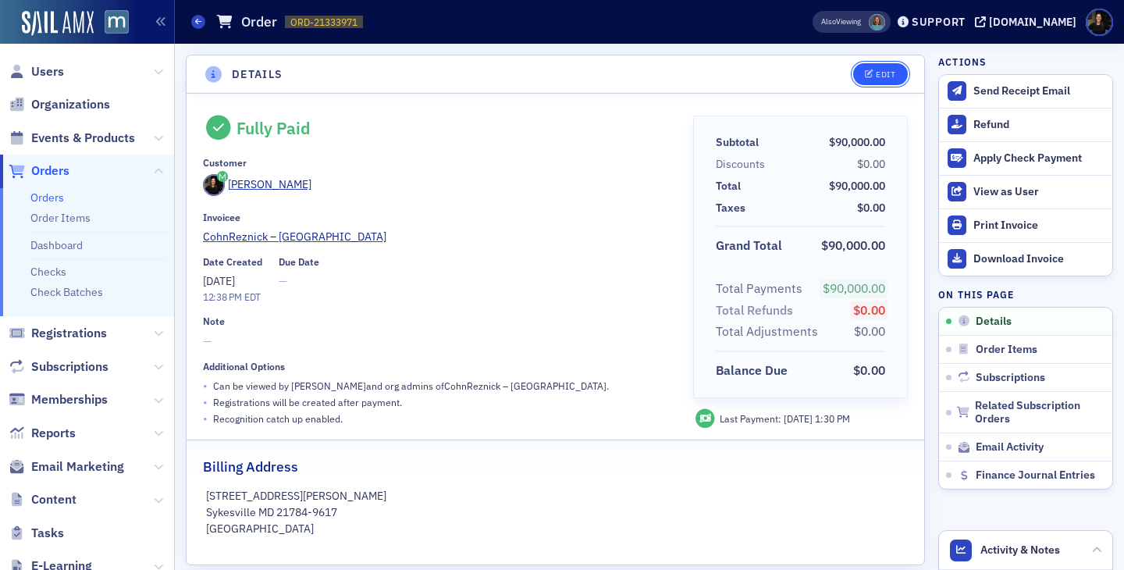
click at [884, 84] on button "Edit" at bounding box center [880, 74] width 54 height 22
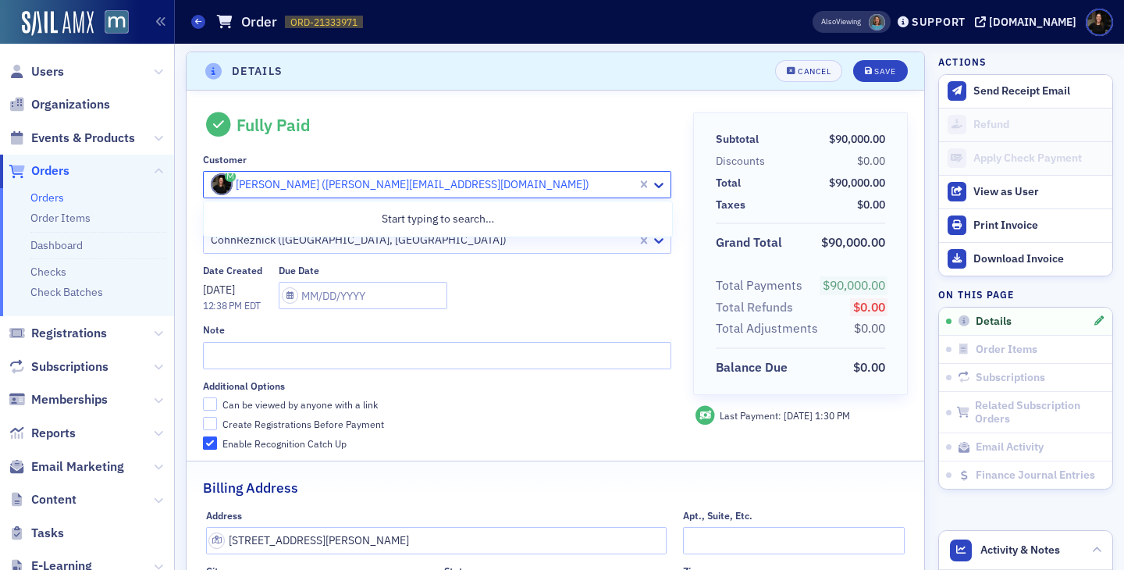
click at [435, 181] on div at bounding box center [422, 185] width 426 height 20
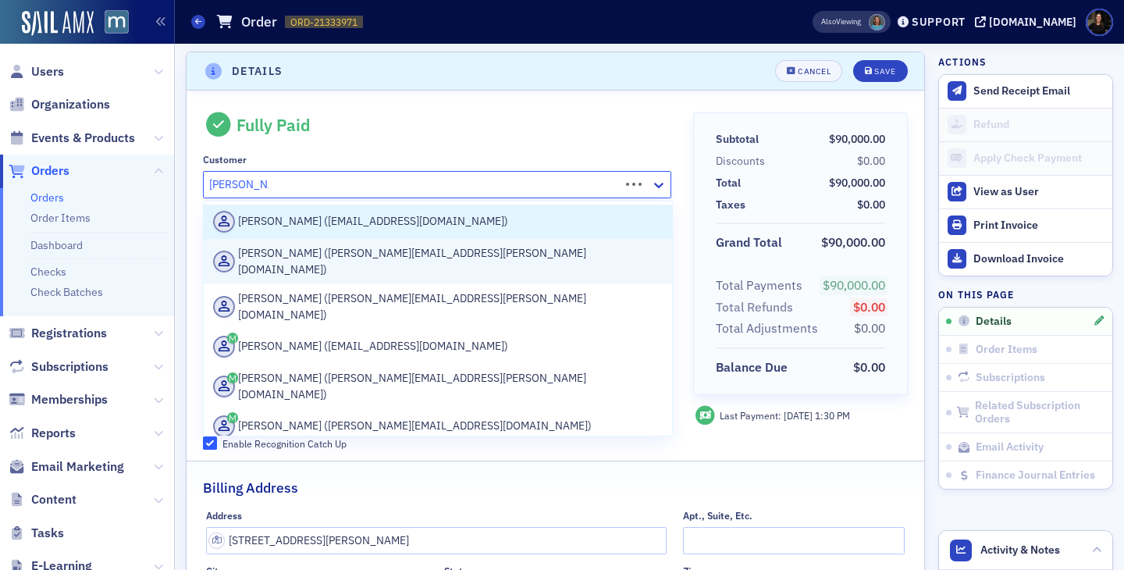
type input "[PERSON_NAME]"
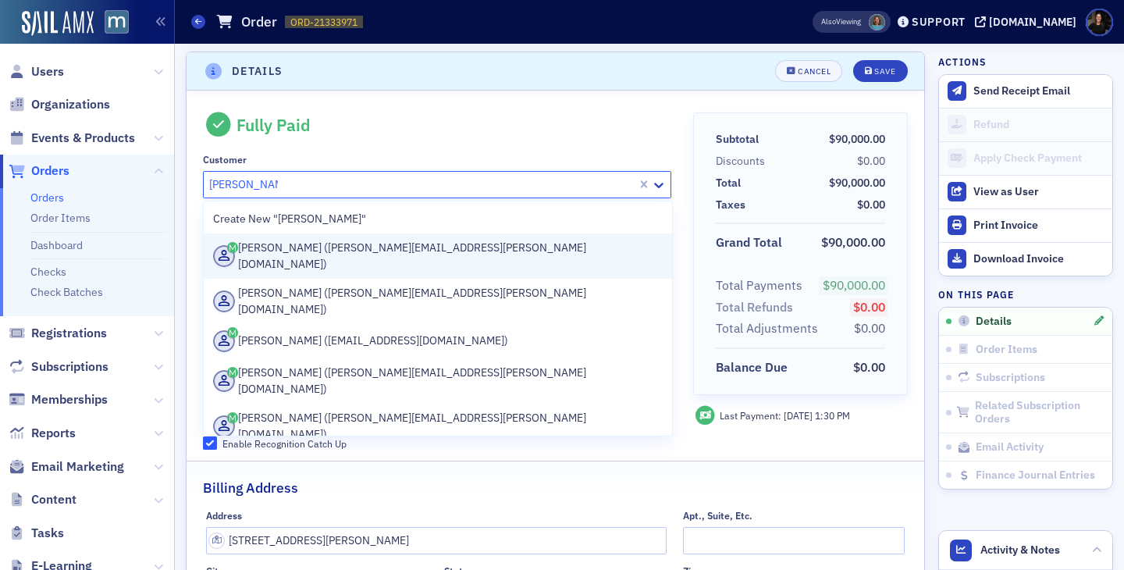
click at [311, 251] on div "[PERSON_NAME] ([PERSON_NAME][EMAIL_ADDRESS][PERSON_NAME][DOMAIN_NAME])" at bounding box center [438, 256] width 450 height 33
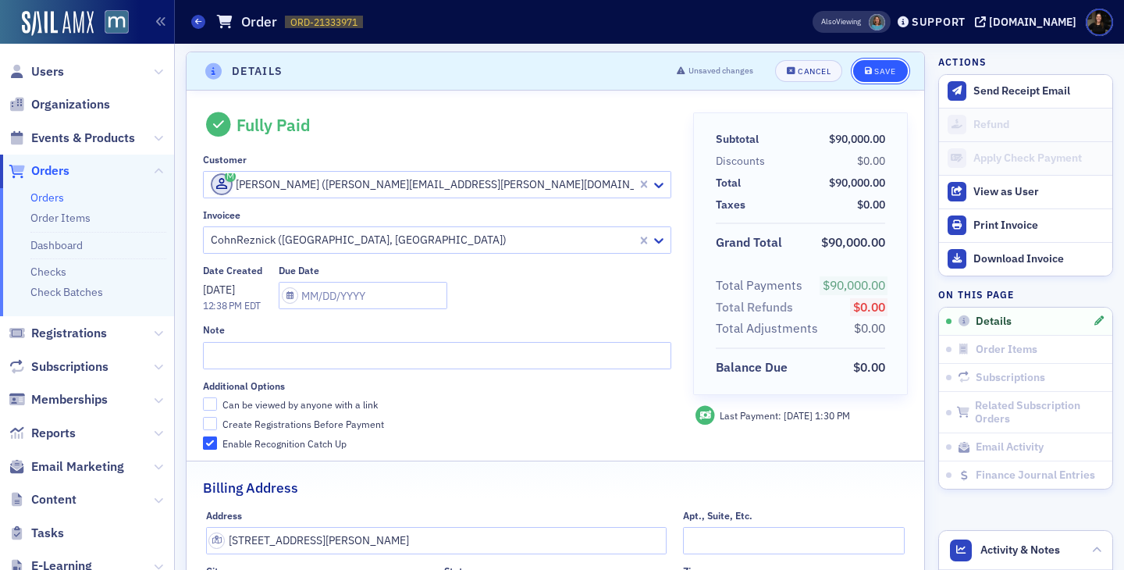
click at [868, 74] on icon "submit" at bounding box center [869, 71] width 8 height 9
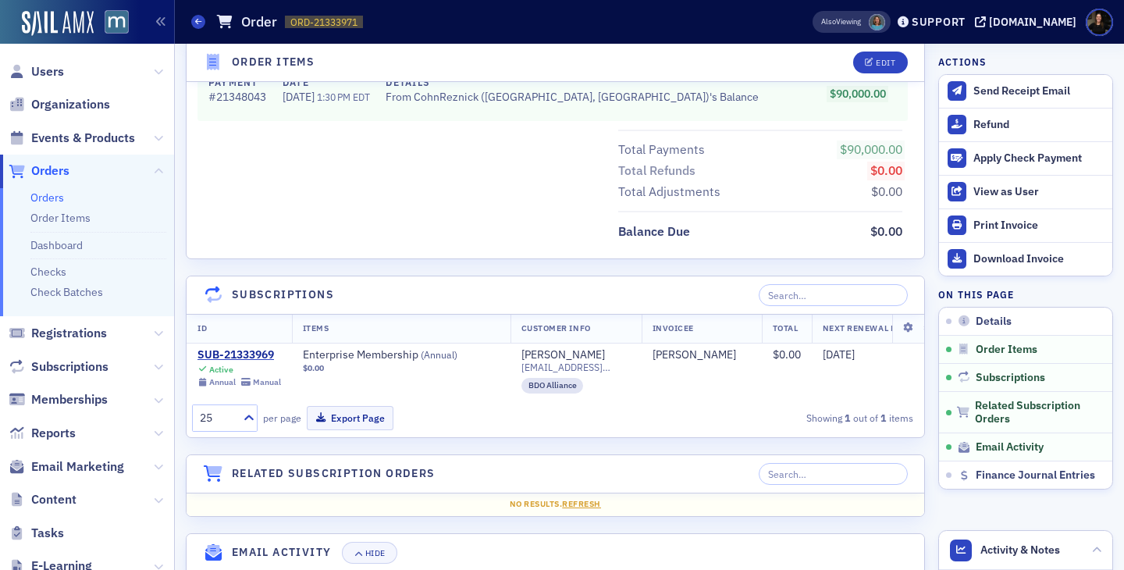
scroll to position [1136, 0]
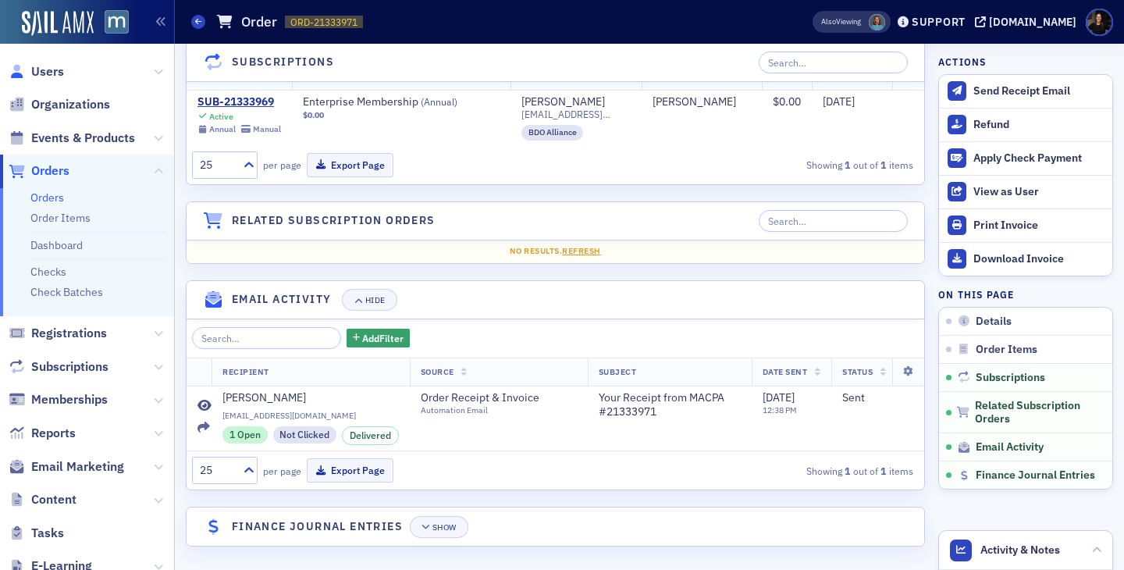
click at [30, 69] on link "Users" at bounding box center [36, 71] width 55 height 17
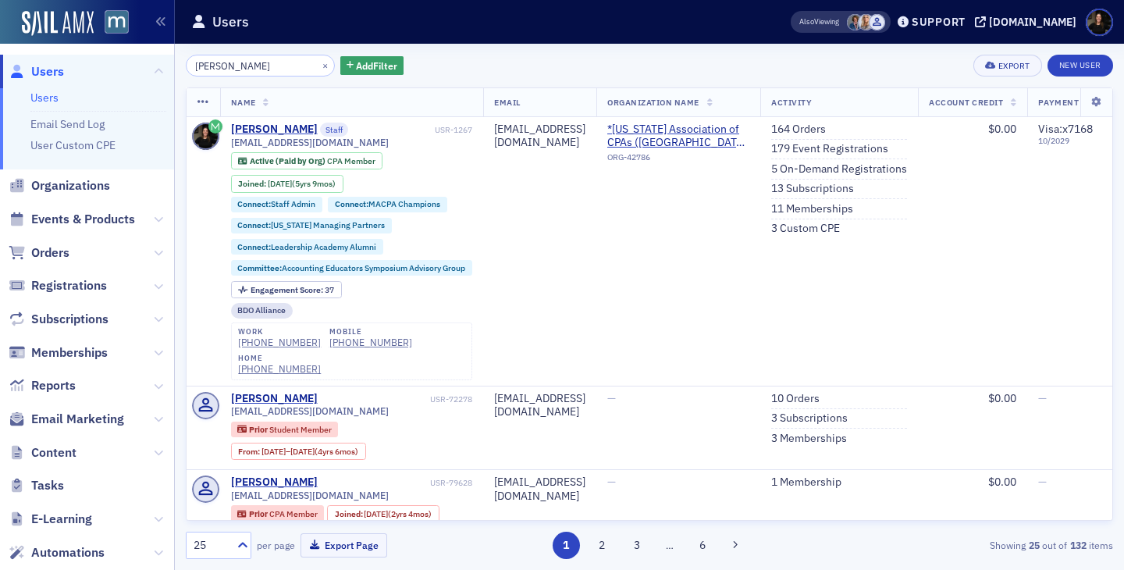
click at [31, 73] on span "Users" at bounding box center [47, 71] width 33 height 17
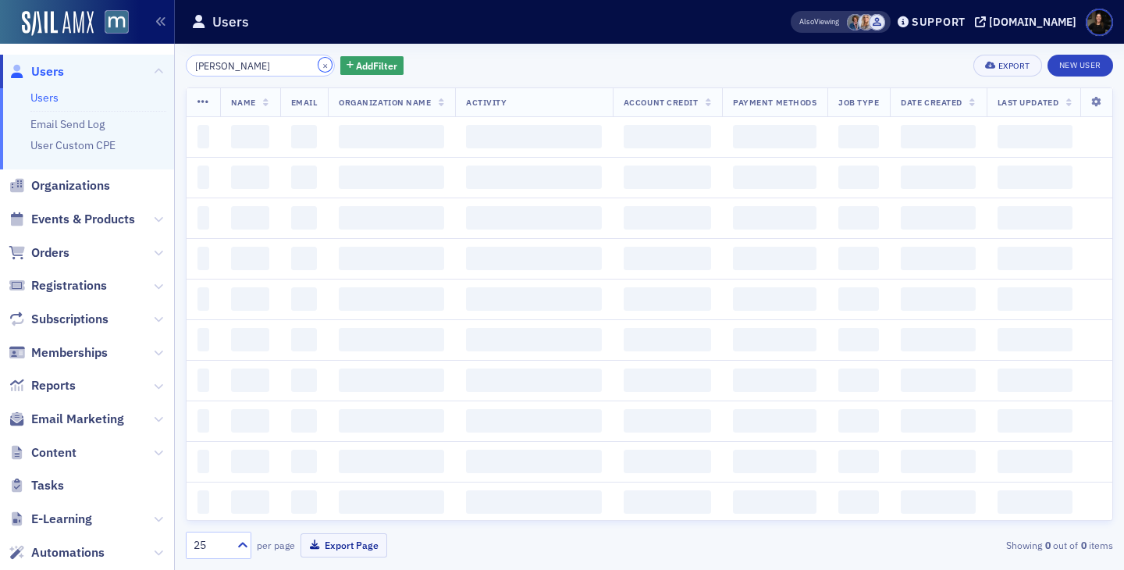
click at [318, 64] on button "×" at bounding box center [325, 65] width 14 height 14
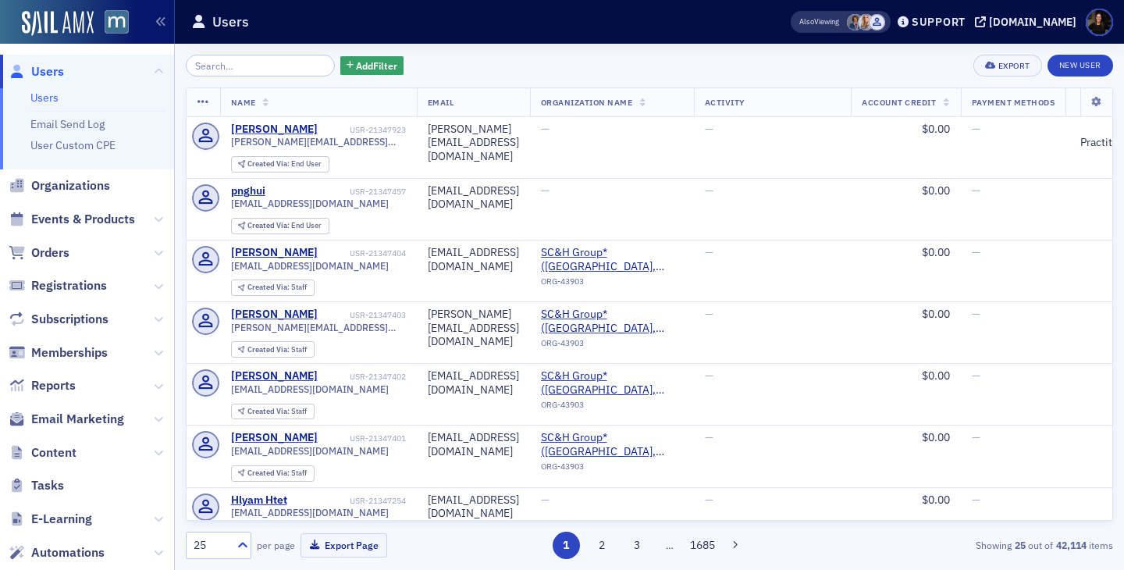
click at [290, 77] on div "Add Filter Export New User Name Email Organization Name Activity Account Credit…" at bounding box center [649, 307] width 927 height 504
click at [290, 65] on input "search" at bounding box center [260, 66] width 149 height 22
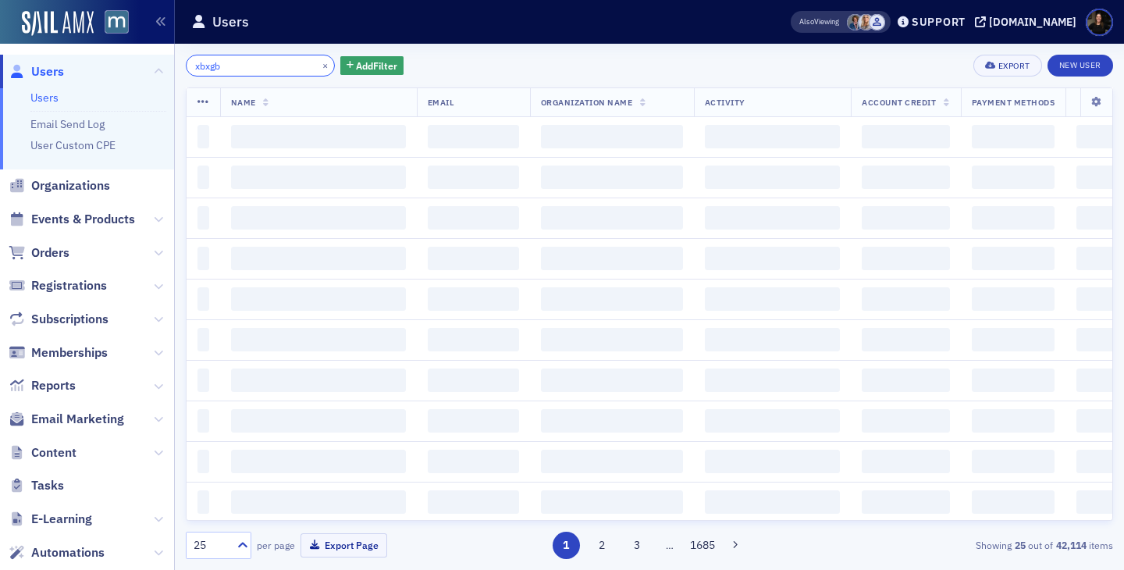
drag, startPoint x: 292, startPoint y: 59, endPoint x: 121, endPoint y: 50, distance: 171.2
click at [121, 50] on div "Users Users Email Send Log User Custom CPE Organizations Events & Products Orde…" at bounding box center [562, 285] width 1124 height 570
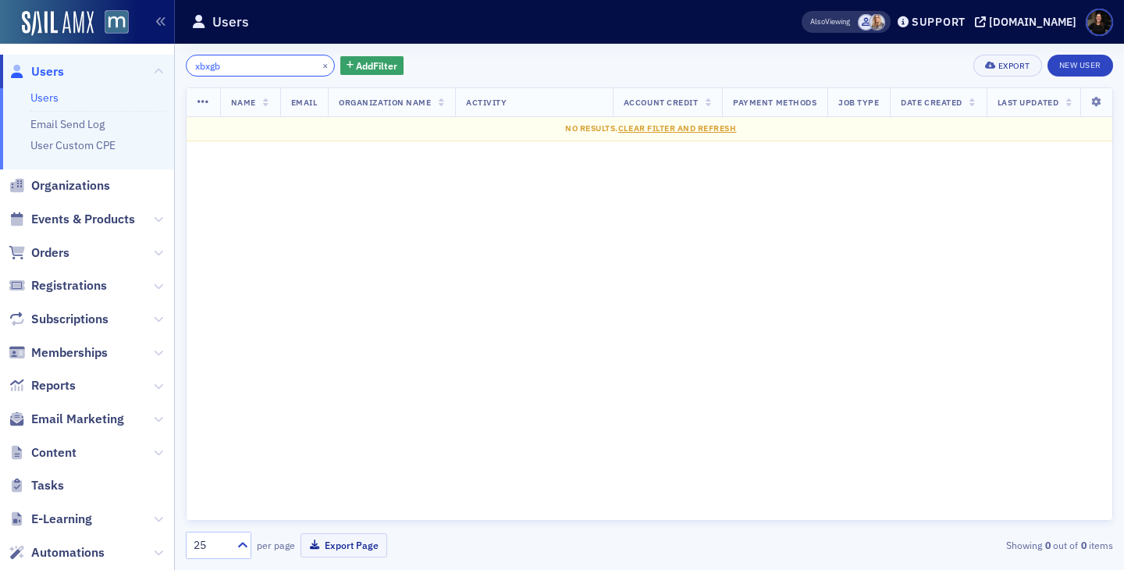
type input "xbxgb"
